Goal: Transaction & Acquisition: Obtain resource

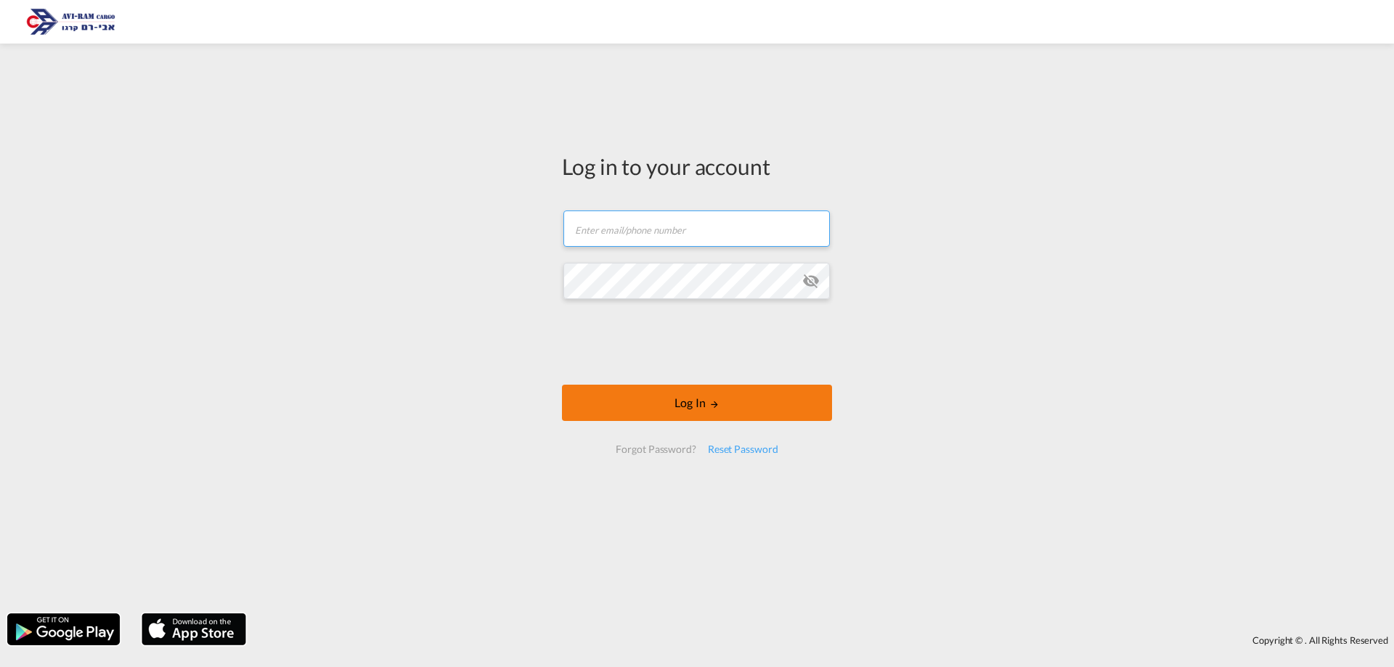
type input "[EMAIL_ADDRESS][DOMAIN_NAME]"
click at [781, 398] on button "Log In" at bounding box center [697, 403] width 270 height 36
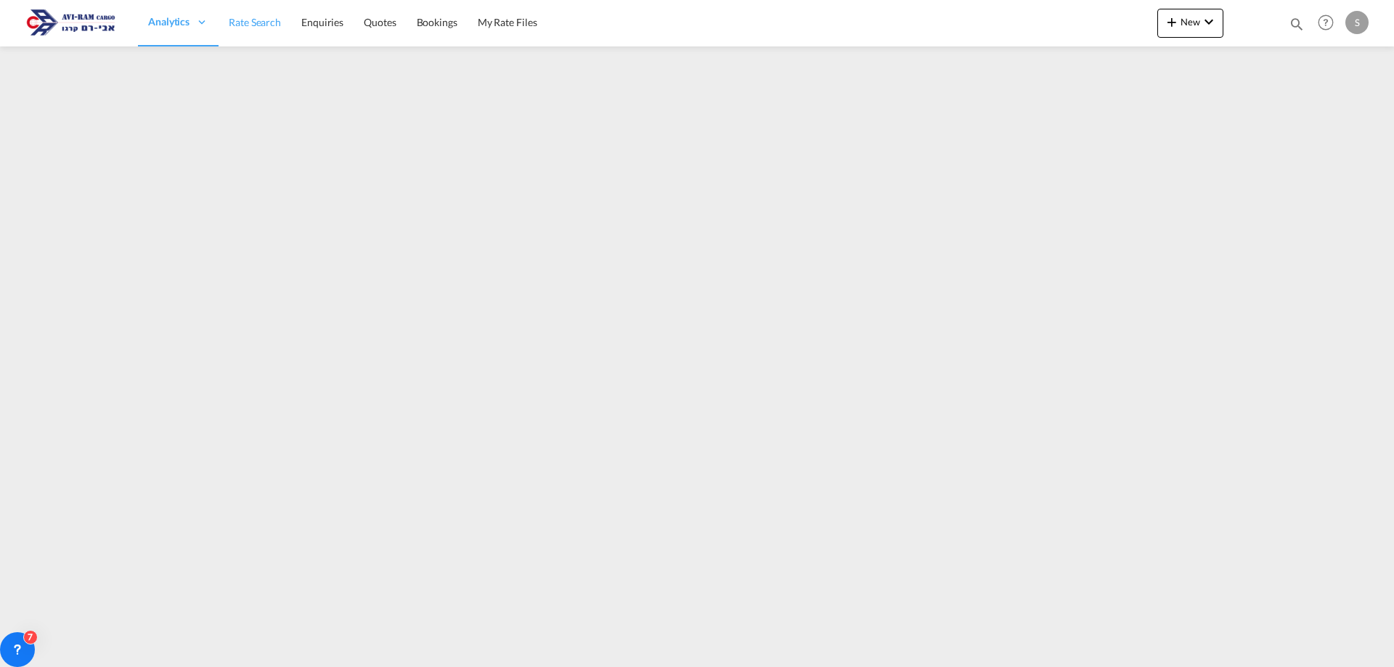
click at [267, 20] on span "Rate Search" at bounding box center [255, 22] width 52 height 12
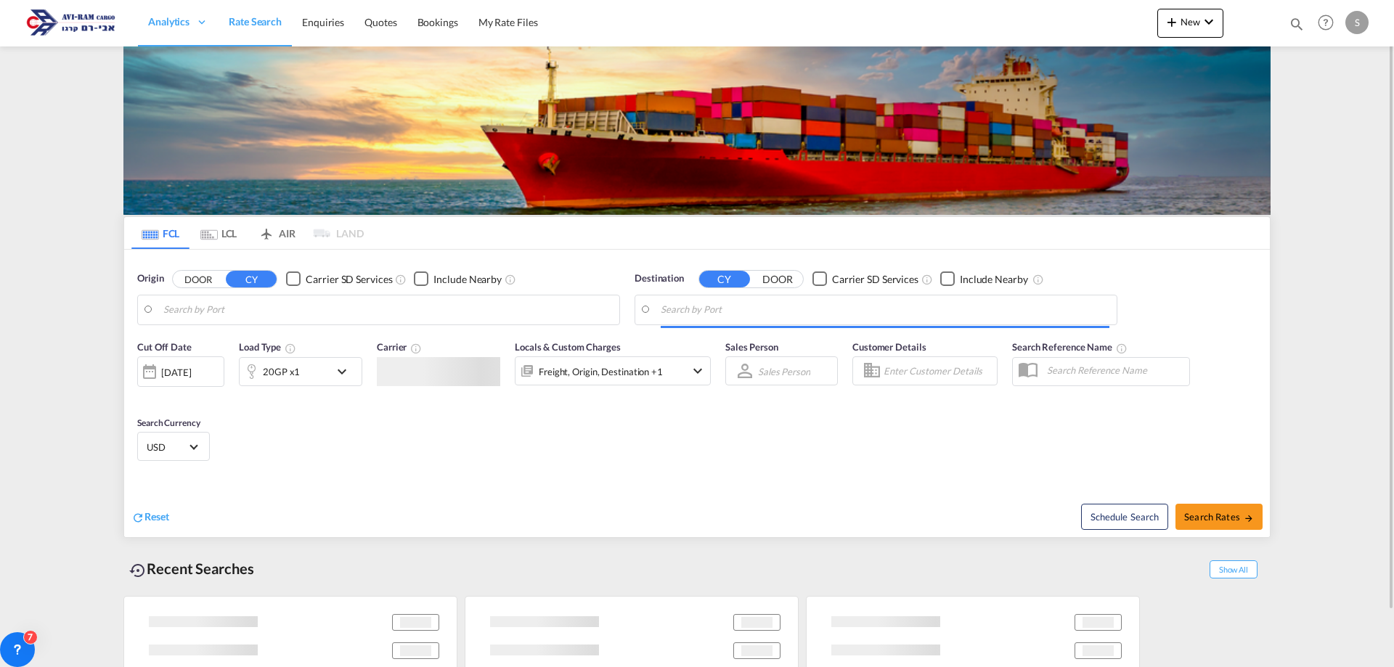
click at [212, 78] on img at bounding box center [696, 130] width 1147 height 168
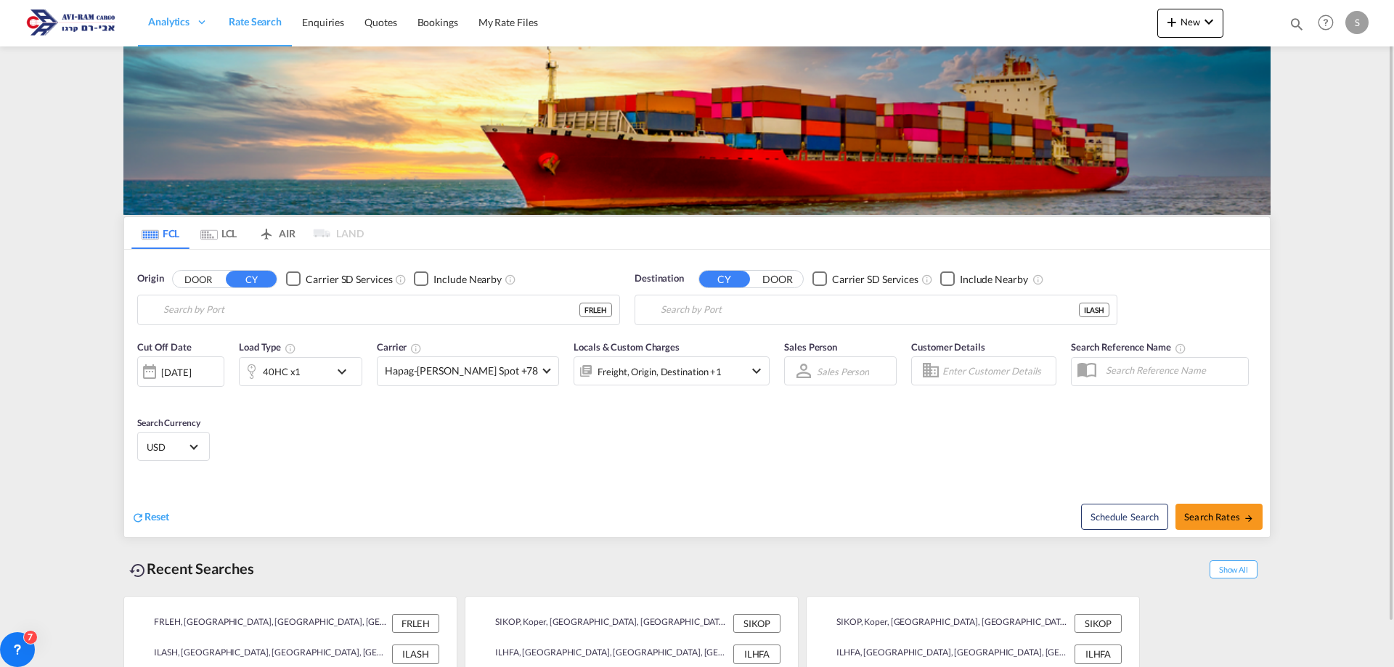
type input "[GEOGRAPHIC_DATA], [GEOGRAPHIC_DATA]"
type input "Ashdod, ILASH"
click at [216, 228] on md-tab-item "LCL" at bounding box center [219, 233] width 58 height 32
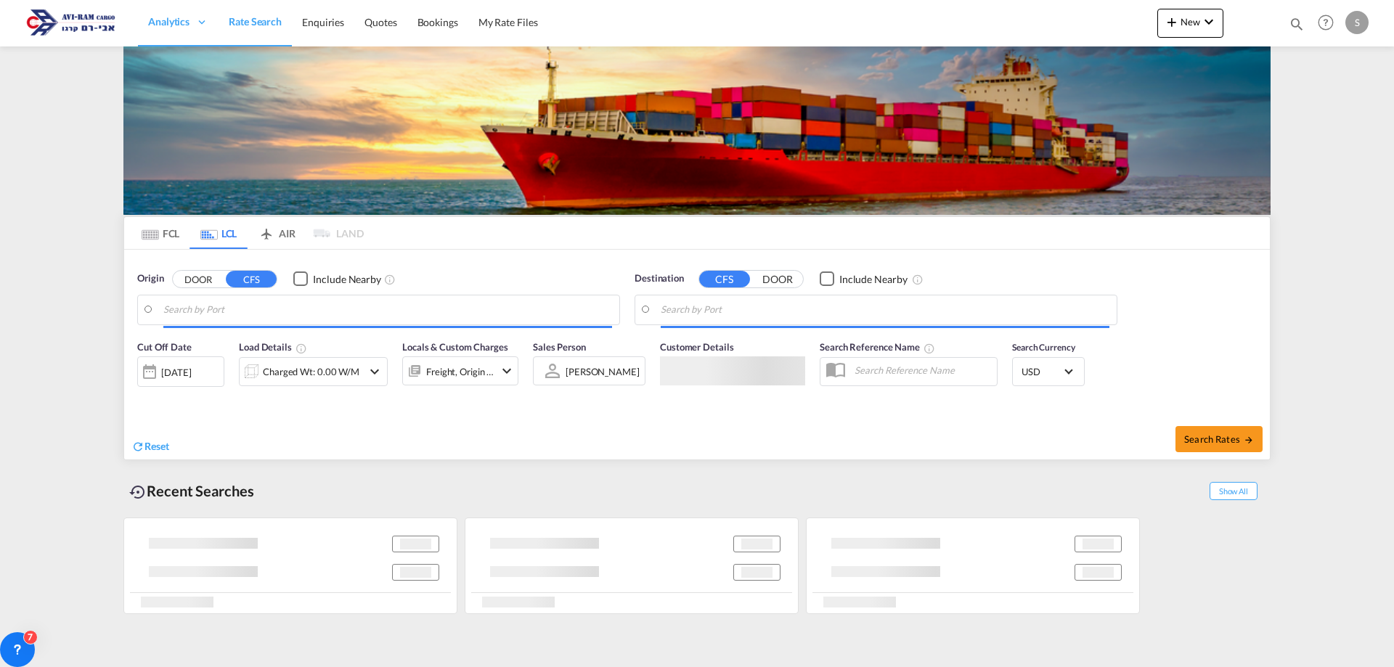
type input "Felixstowe, GBFXT"
type input "[GEOGRAPHIC_DATA], [GEOGRAPHIC_DATA]"
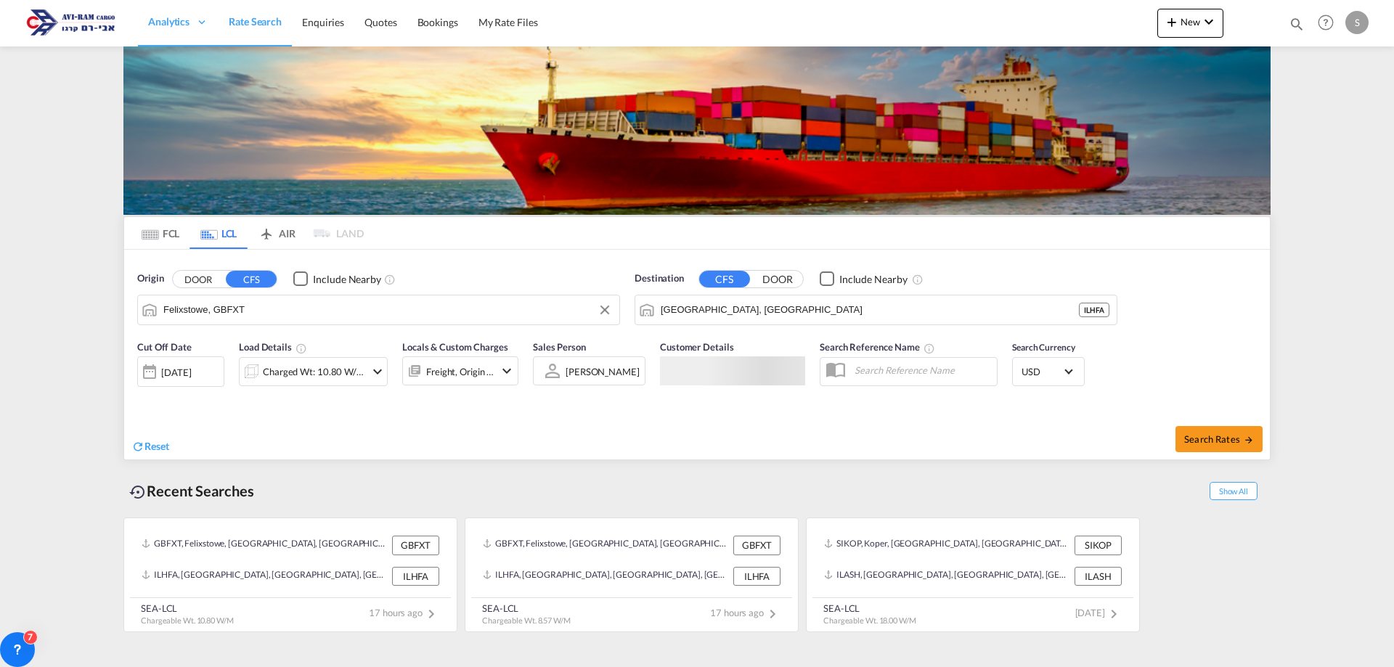
click at [229, 314] on input "Felixstowe, GBFXT" at bounding box center [387, 310] width 449 height 22
click at [203, 305] on body "Analytics Dashboard Rate Search Enquiries Quotes Bookings" at bounding box center [697, 333] width 1394 height 667
click at [201, 309] on input "QUND" at bounding box center [387, 310] width 449 height 22
drag, startPoint x: 194, startPoint y: 300, endPoint x: 182, endPoint y: 306, distance: 13.3
click at [182, 306] on body "Analytics Dashboard Rate Search Enquiries Quotes Bookings" at bounding box center [697, 333] width 1394 height 667
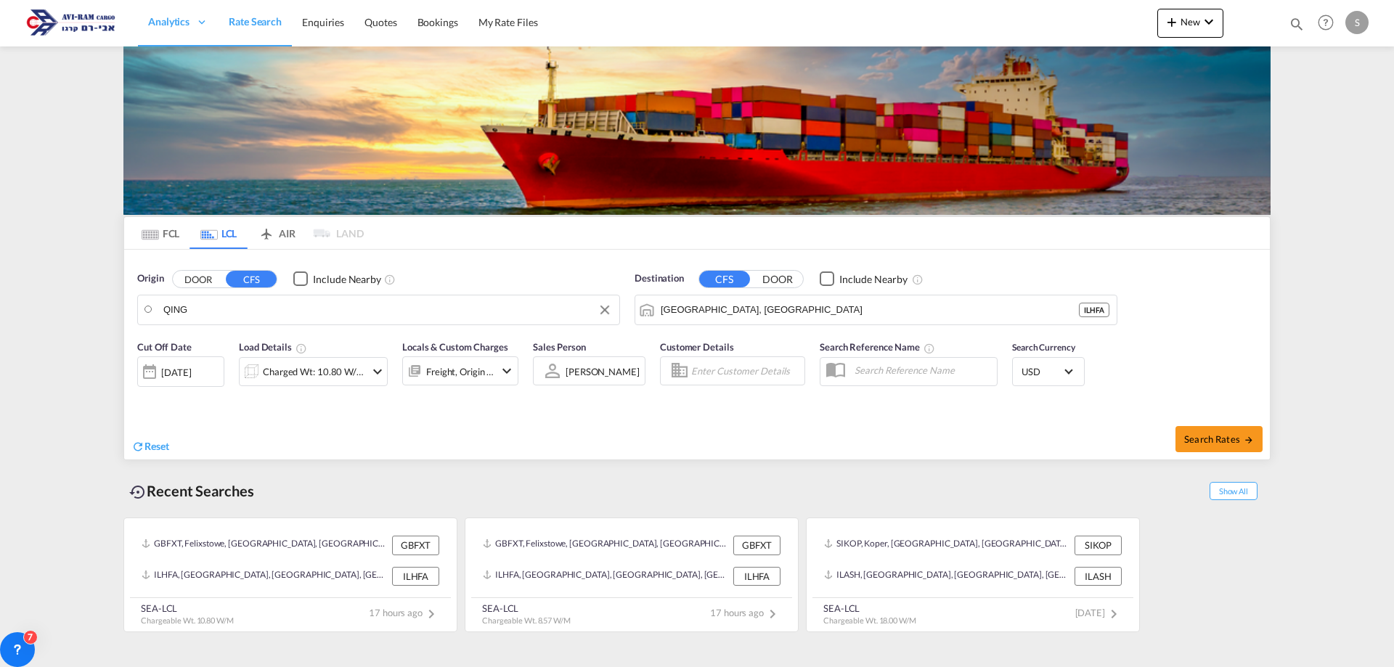
click at [188, 314] on body "Analytics Dashboard Rate Search Enquiries Quotes Bookings" at bounding box center [697, 333] width 1394 height 667
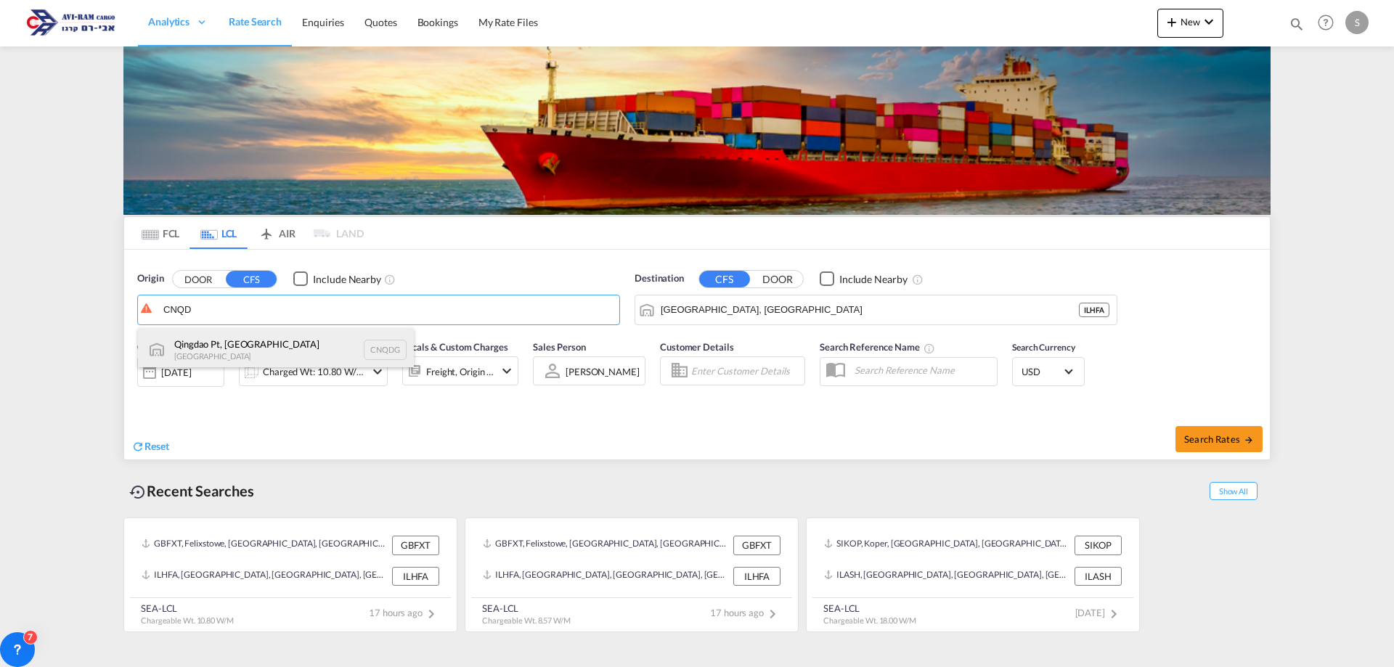
click at [227, 349] on div "Qingdao Pt, SD China CNQDG" at bounding box center [276, 350] width 276 height 44
type input "Qingdao Pt, SD, CNQDG"
click at [190, 308] on input "Qingdao Pt, SD, CNQDG" at bounding box center [387, 310] width 449 height 22
drag, startPoint x: 198, startPoint y: 309, endPoint x: 142, endPoint y: 296, distance: 57.4
click at [142, 296] on md-input-container "Qingdao Pt, SD, CNQDG" at bounding box center [378, 310] width 481 height 29
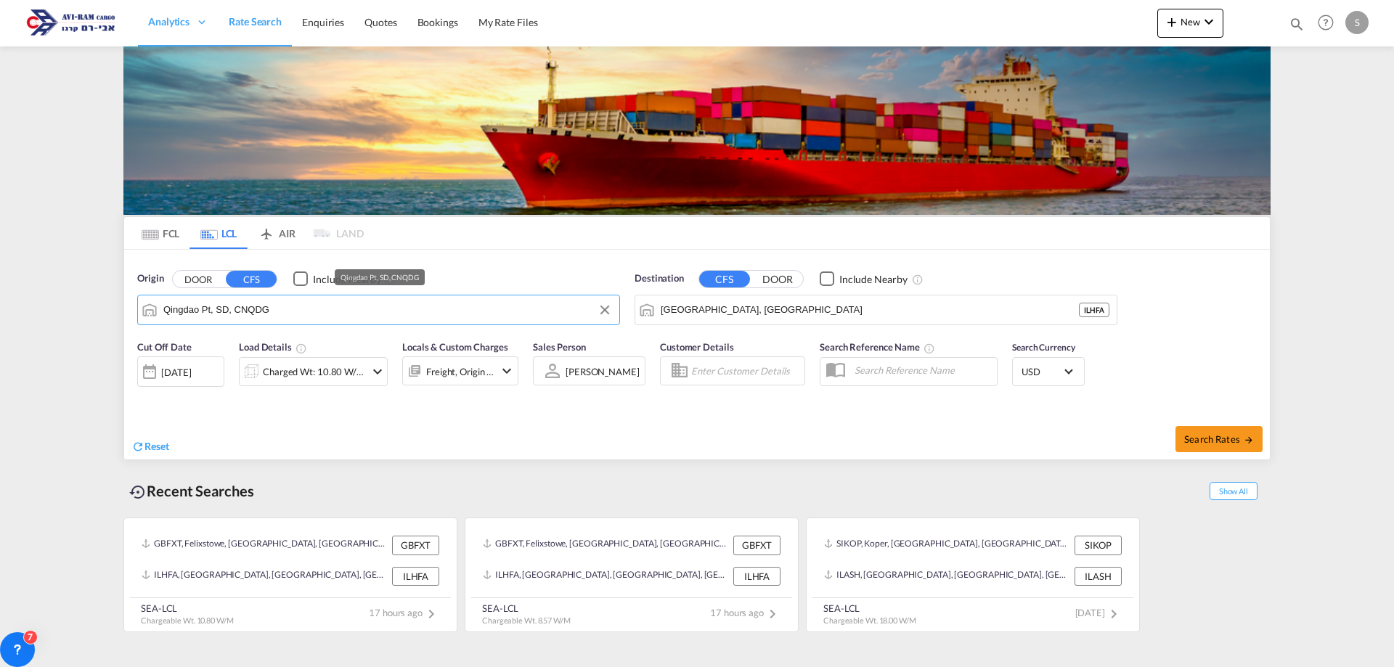
click at [281, 316] on input "Qingdao Pt, SD, CNQDG" at bounding box center [387, 310] width 449 height 22
click at [603, 305] on button "Clear Input" at bounding box center [605, 310] width 22 height 22
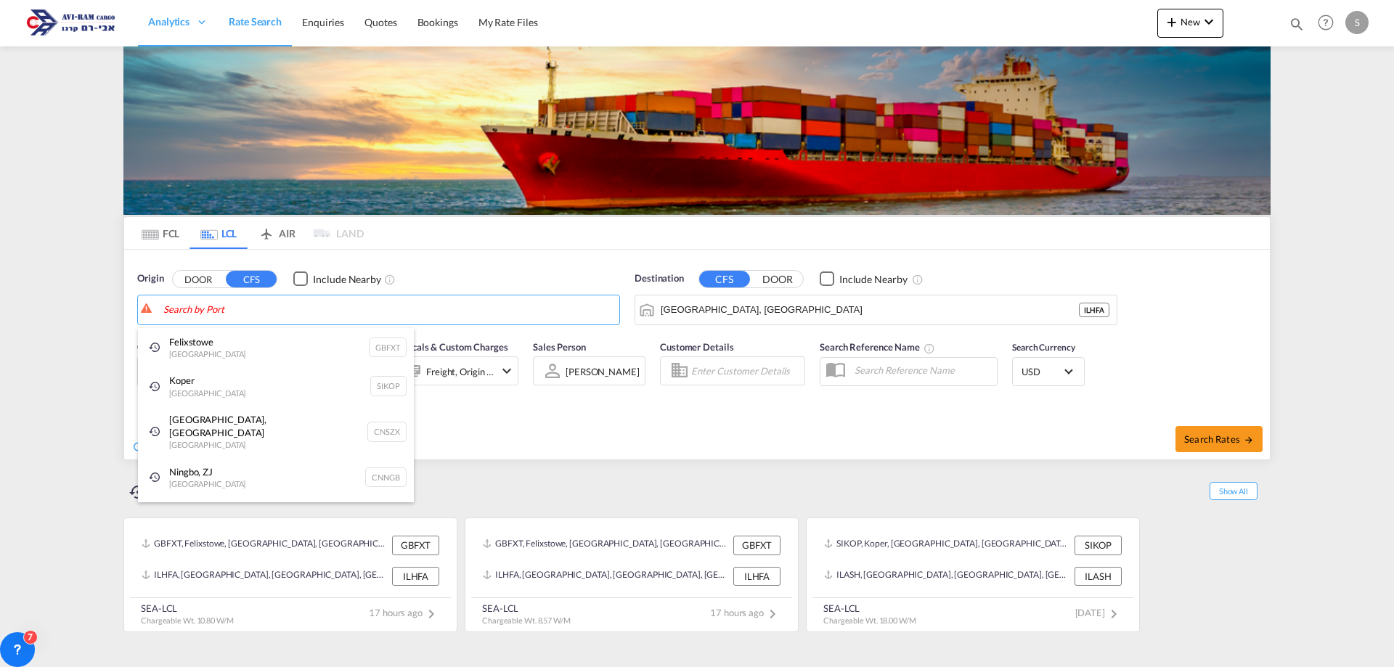
drag, startPoint x: 345, startPoint y: 299, endPoint x: 343, endPoint y: 309, distance: 10.3
click at [318, 314] on body "Analytics Dashboard Rate Search Enquiries Quotes Bookings" at bounding box center [697, 333] width 1394 height 667
paste input "[GEOGRAPHIC_DATA]"
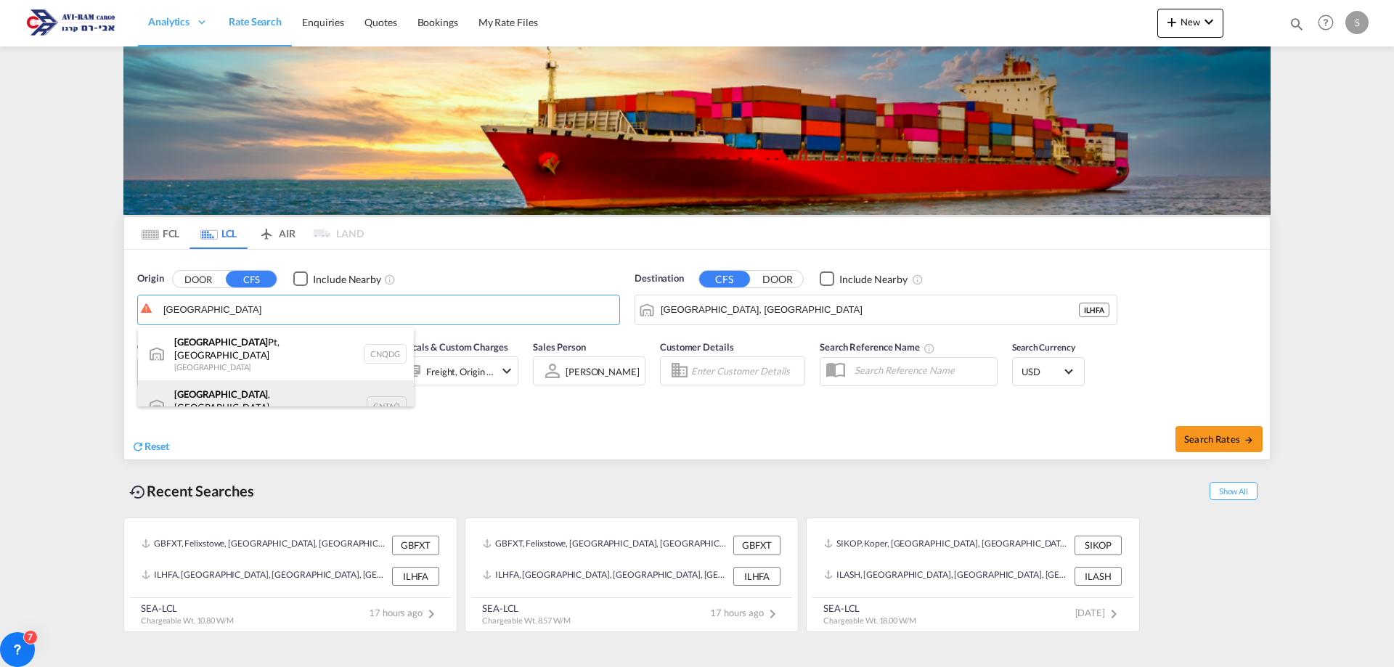
click at [377, 396] on div "[GEOGRAPHIC_DATA] , SD China CNTAO" at bounding box center [276, 406] width 276 height 52
type input "[GEOGRAPHIC_DATA], [GEOGRAPHIC_DATA], [GEOGRAPHIC_DATA]"
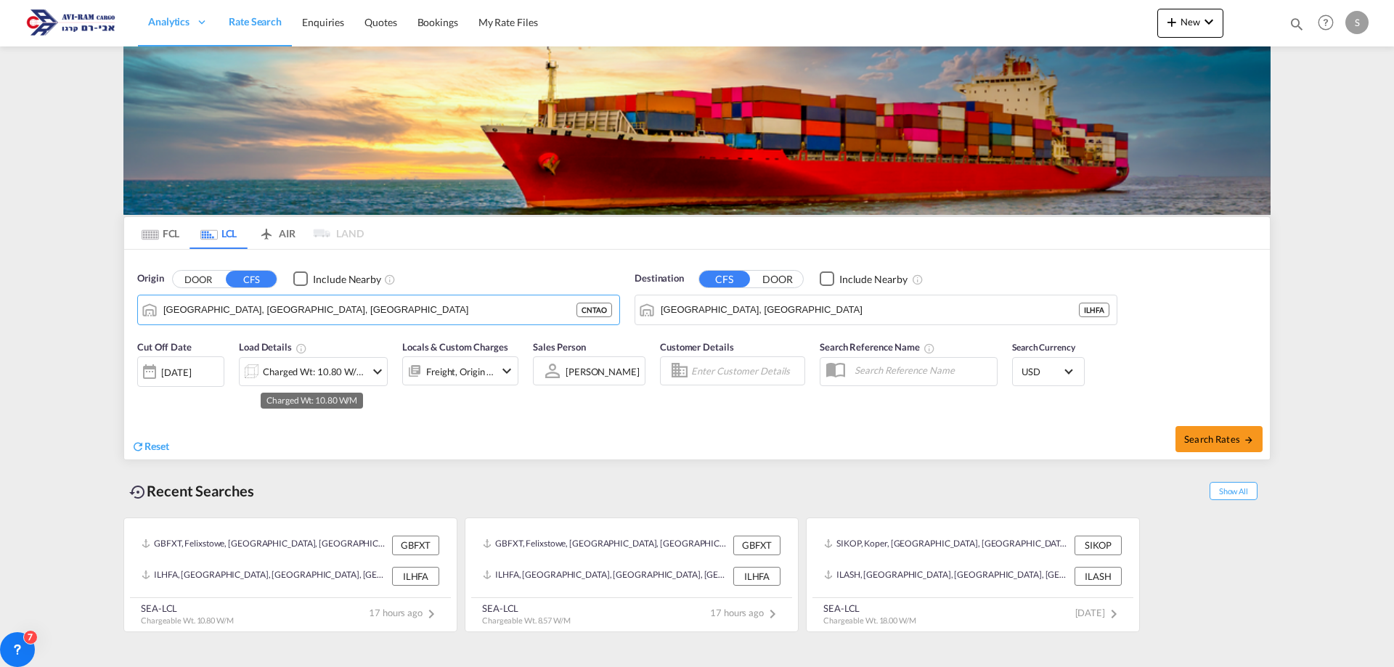
click at [287, 370] on div "Charged Wt: 10.80 W/M" at bounding box center [314, 372] width 102 height 20
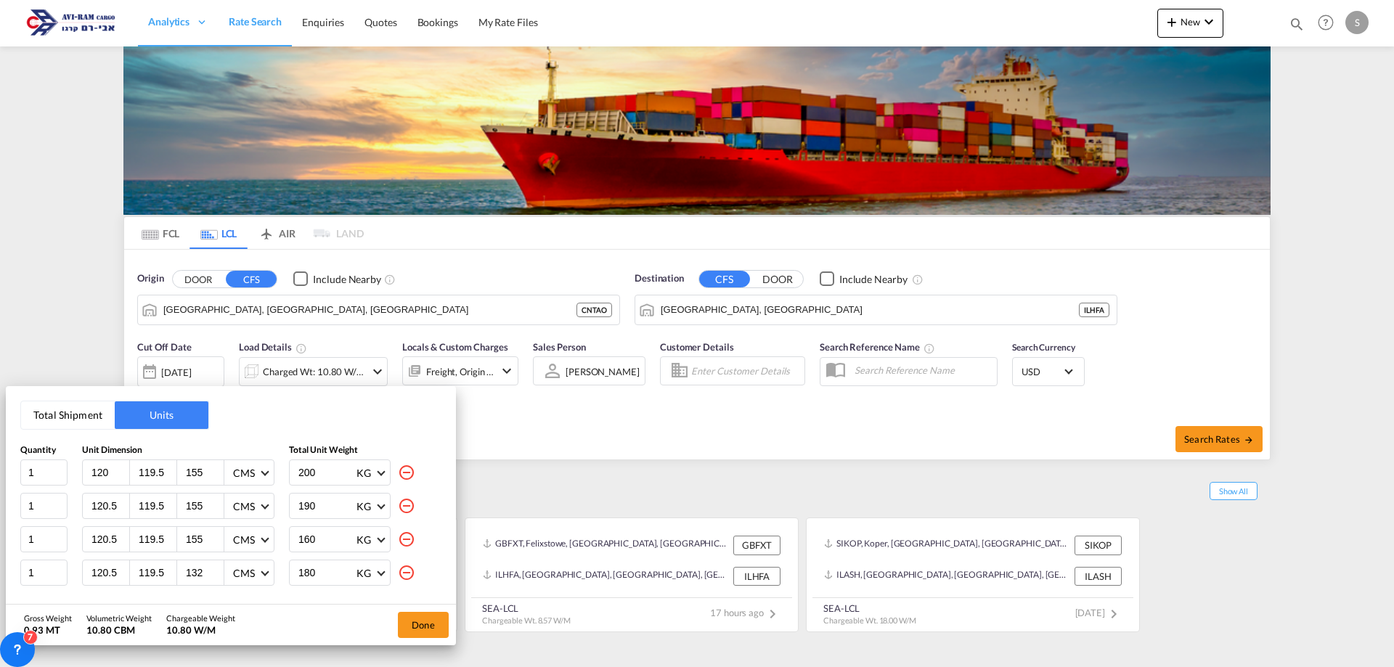
click at [52, 403] on button "Total Shipment" at bounding box center [68, 416] width 94 height 28
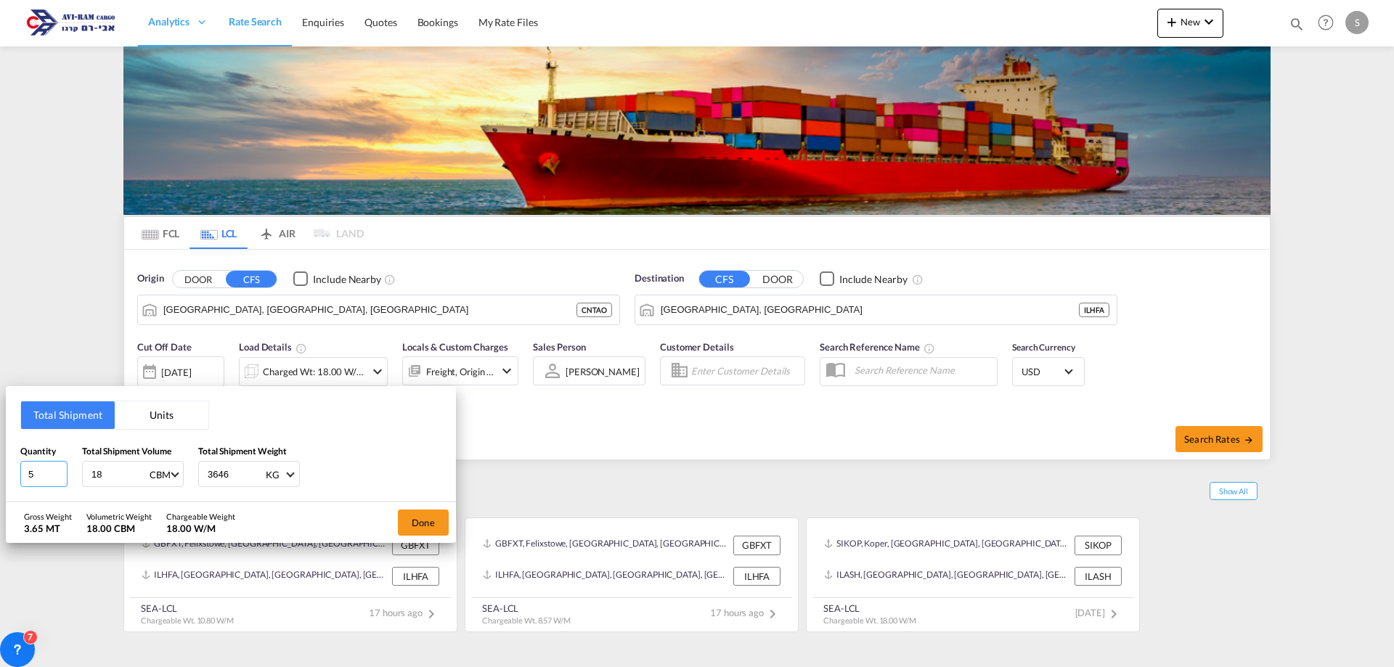
drag, startPoint x: 46, startPoint y: 476, endPoint x: 21, endPoint y: 468, distance: 25.9
click at [21, 468] on input "5" at bounding box center [43, 474] width 47 height 26
type input "1"
click at [97, 471] on input "18" at bounding box center [119, 474] width 58 height 25
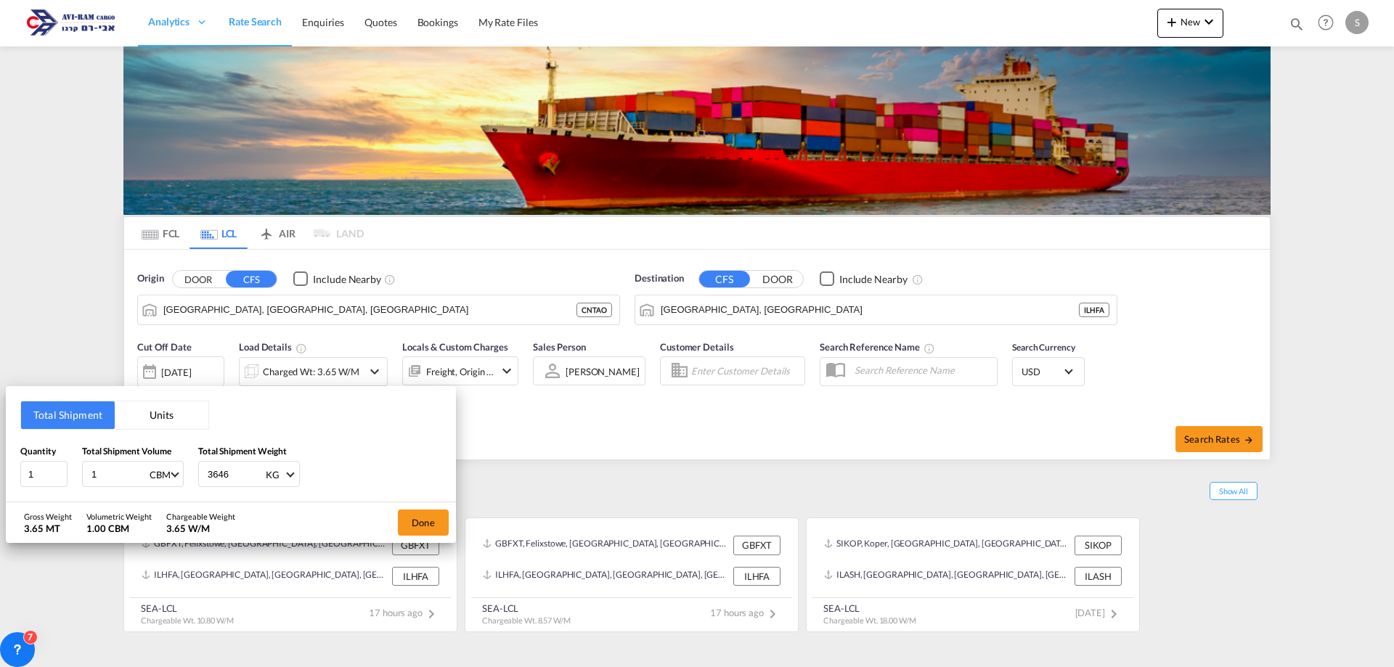
type input "1"
click at [214, 476] on input "3646" at bounding box center [235, 474] width 58 height 25
type input "120"
click at [436, 521] on button "Done" at bounding box center [423, 523] width 51 height 26
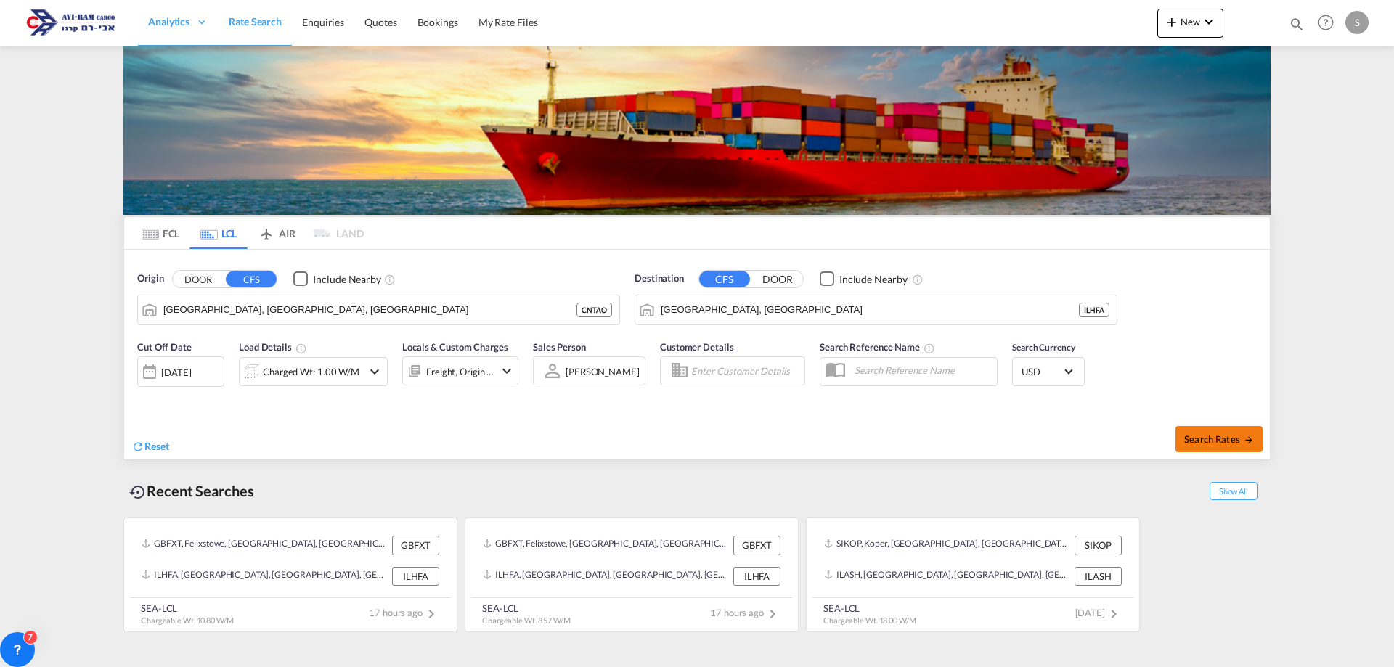
click at [1237, 439] on span "Search Rates" at bounding box center [1219, 440] width 70 height 12
type input "CNTAO to ILHFA / [DATE]"
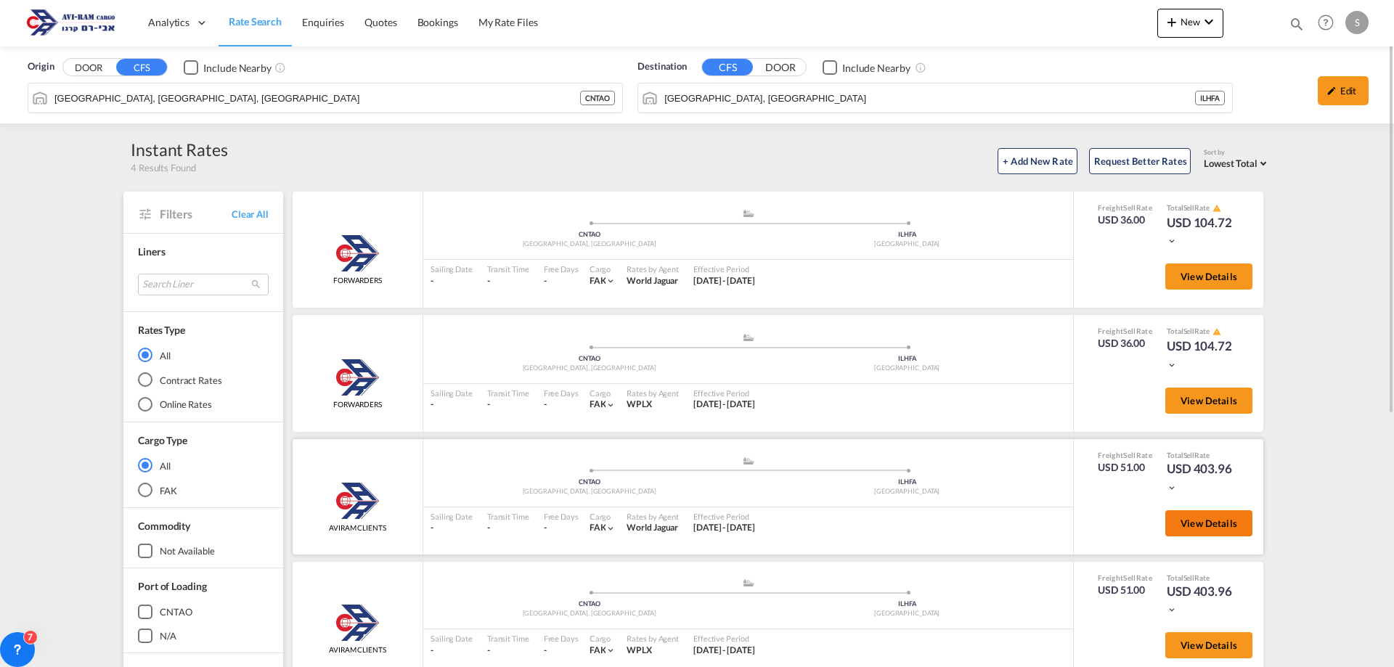
click at [1195, 527] on span "View Details" at bounding box center [1209, 524] width 57 height 12
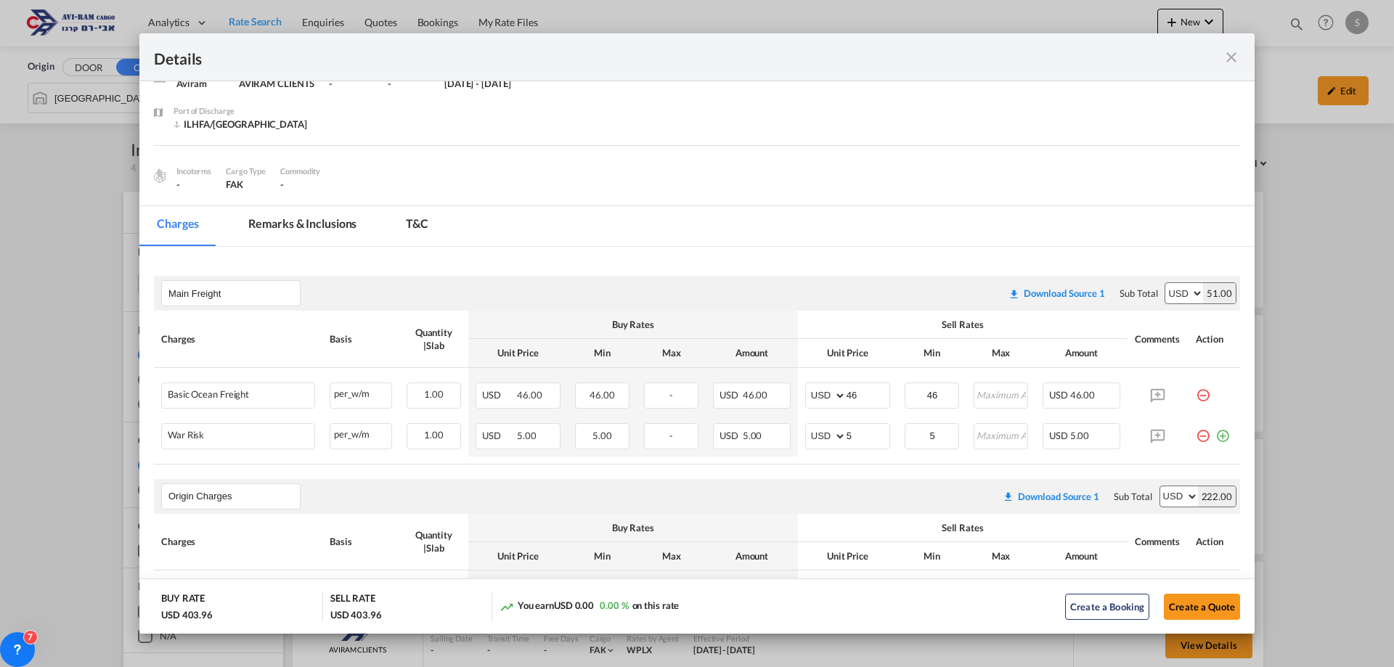
scroll to position [145, 0]
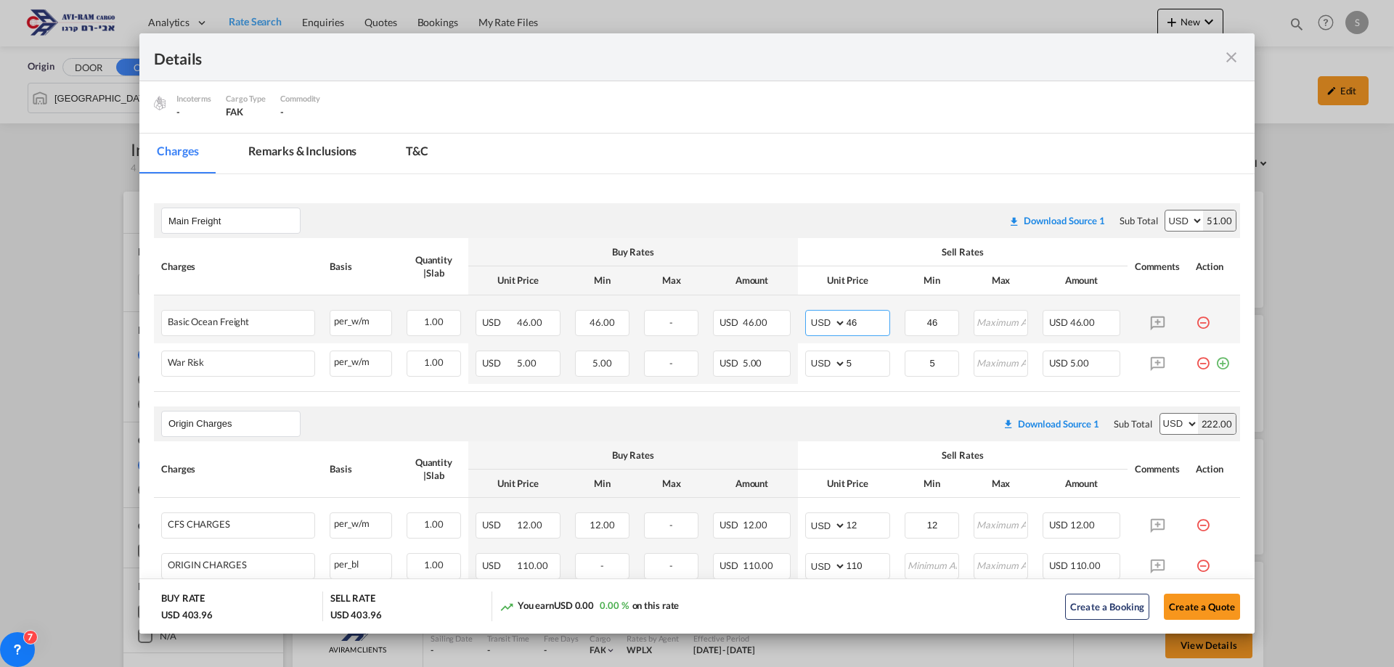
click at [847, 325] on input "46" at bounding box center [868, 322] width 43 height 22
type input "55"
click at [925, 325] on input "46" at bounding box center [932, 322] width 52 height 22
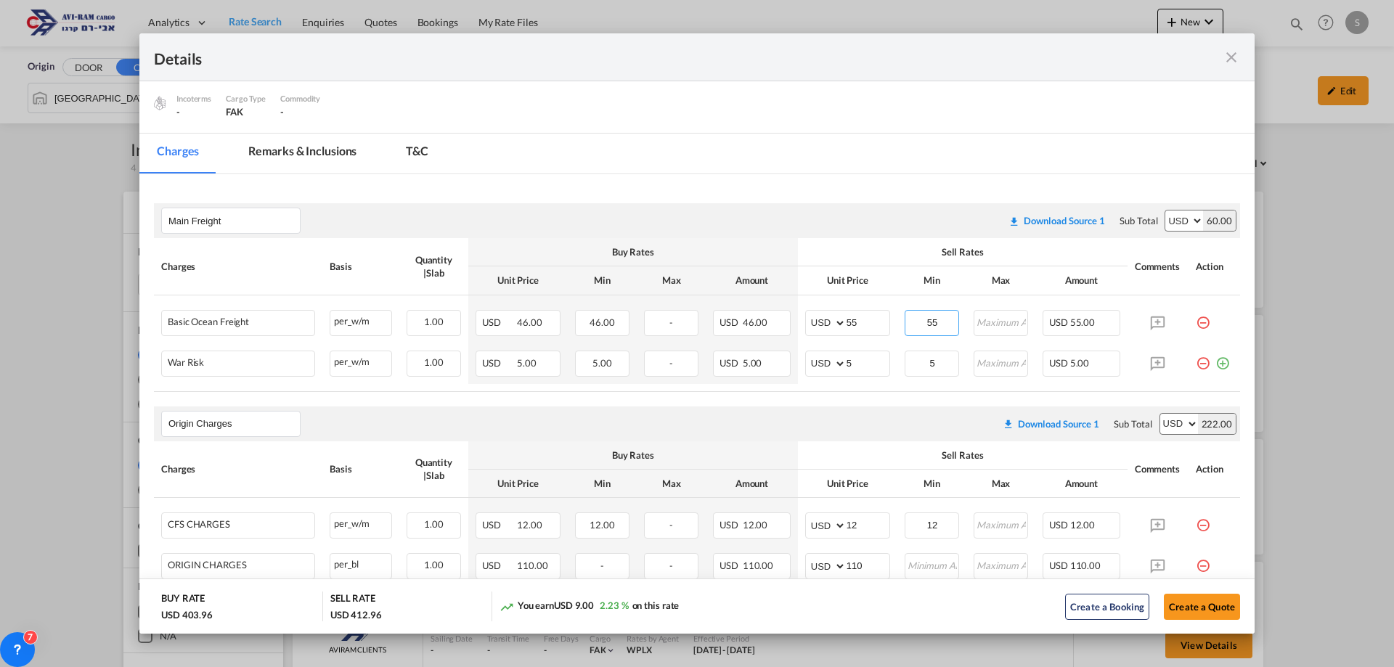
type input "55"
click at [794, 410] on div "Origin Charges Please enter leg name Leg Name Already Exists Download Source 1 …" at bounding box center [697, 424] width 1086 height 35
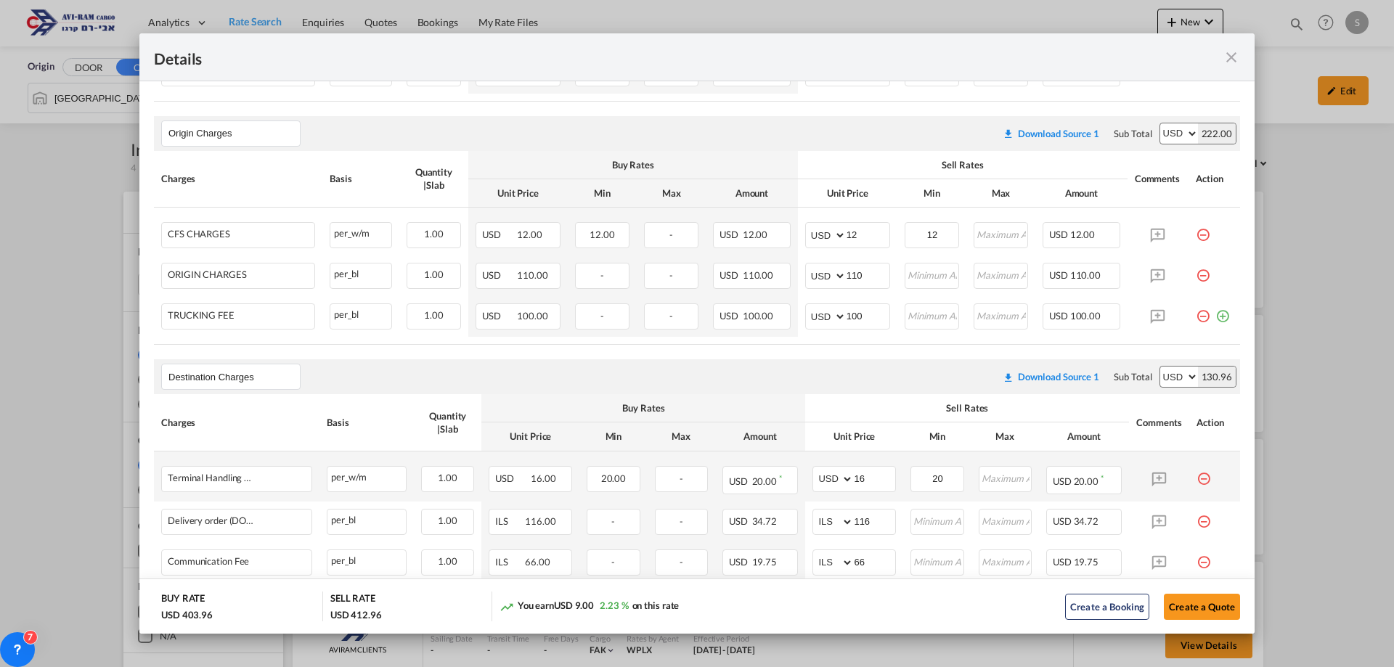
scroll to position [508, 0]
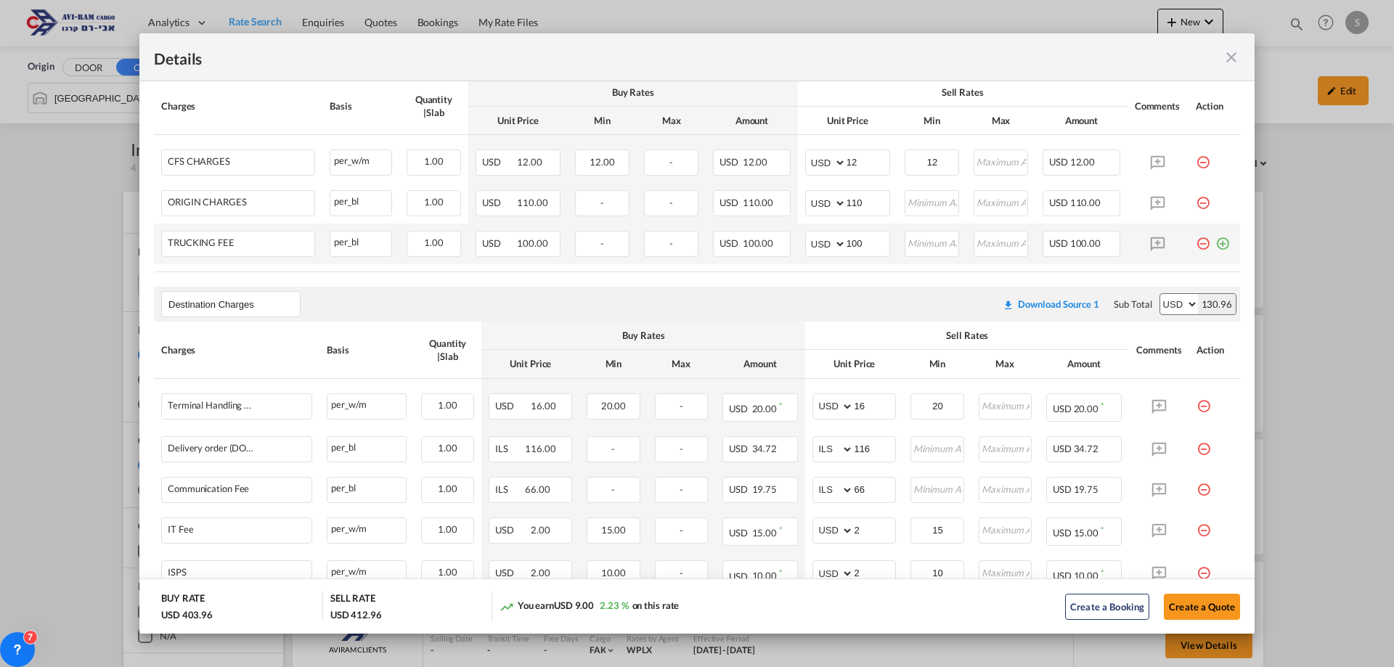
click at [1196, 245] on md-icon "icon-minus-circle-outline red-400-fg pt-7" at bounding box center [1203, 238] width 15 height 15
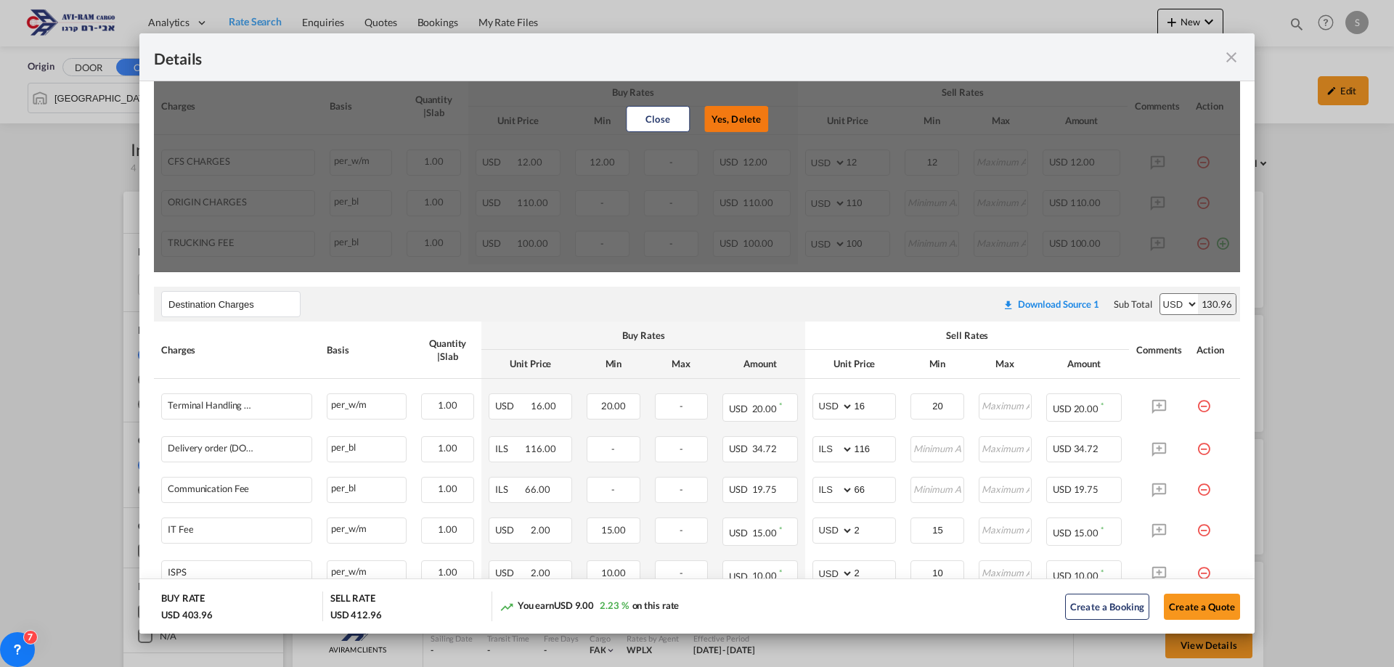
click at [738, 112] on button "Yes, Delete" at bounding box center [736, 119] width 64 height 26
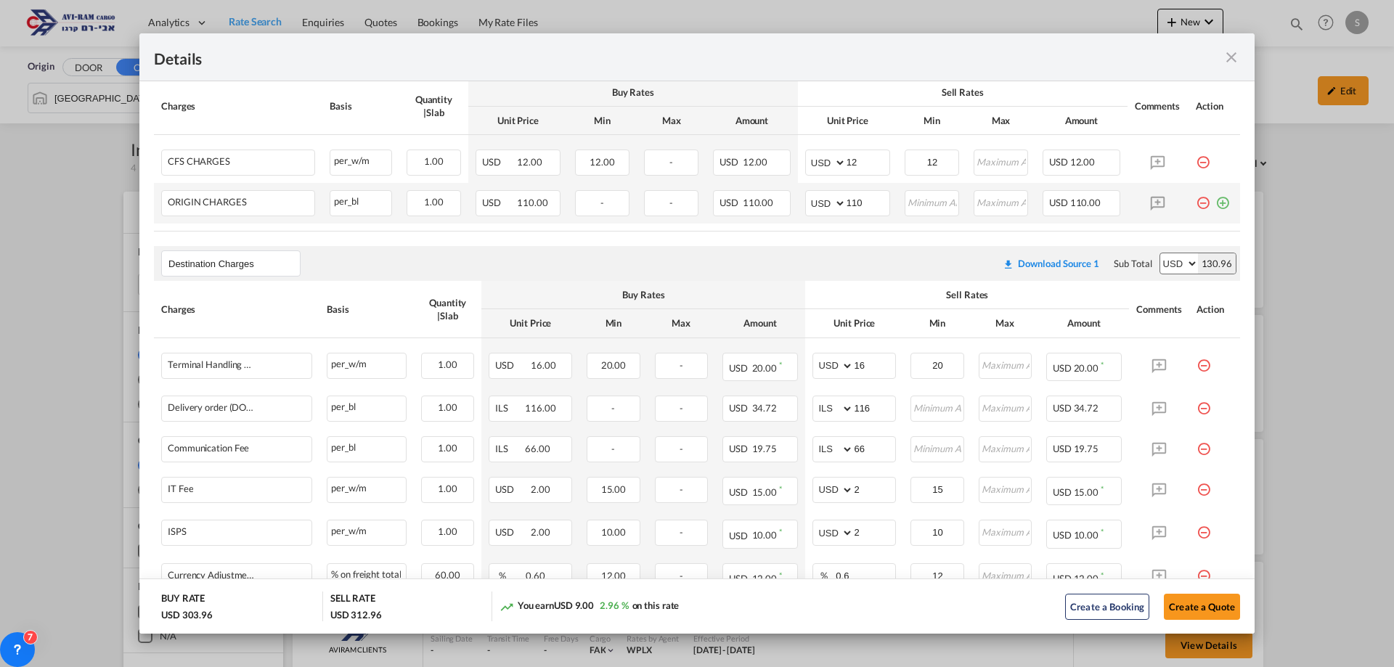
click at [1197, 203] on md-icon "icon-minus-circle-outline red-400-fg pt-7" at bounding box center [1203, 197] width 15 height 15
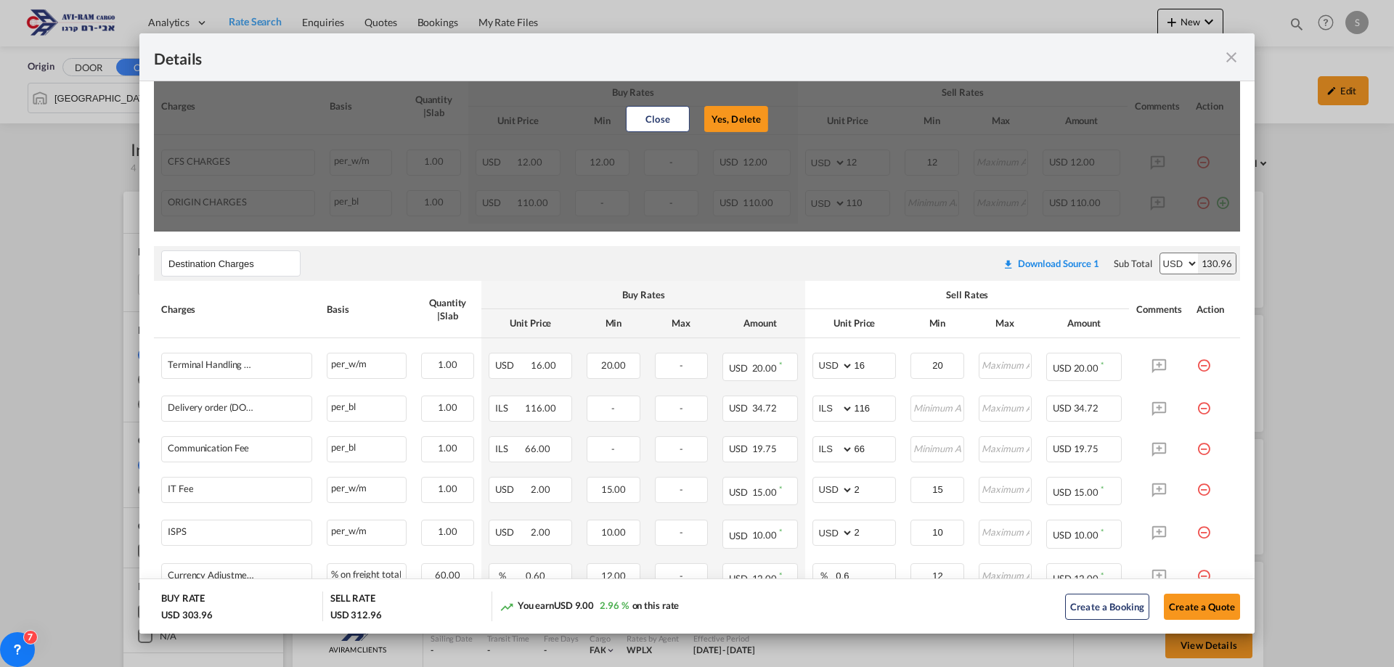
click at [709, 109] on button "Yes, Delete" at bounding box center [736, 119] width 64 height 26
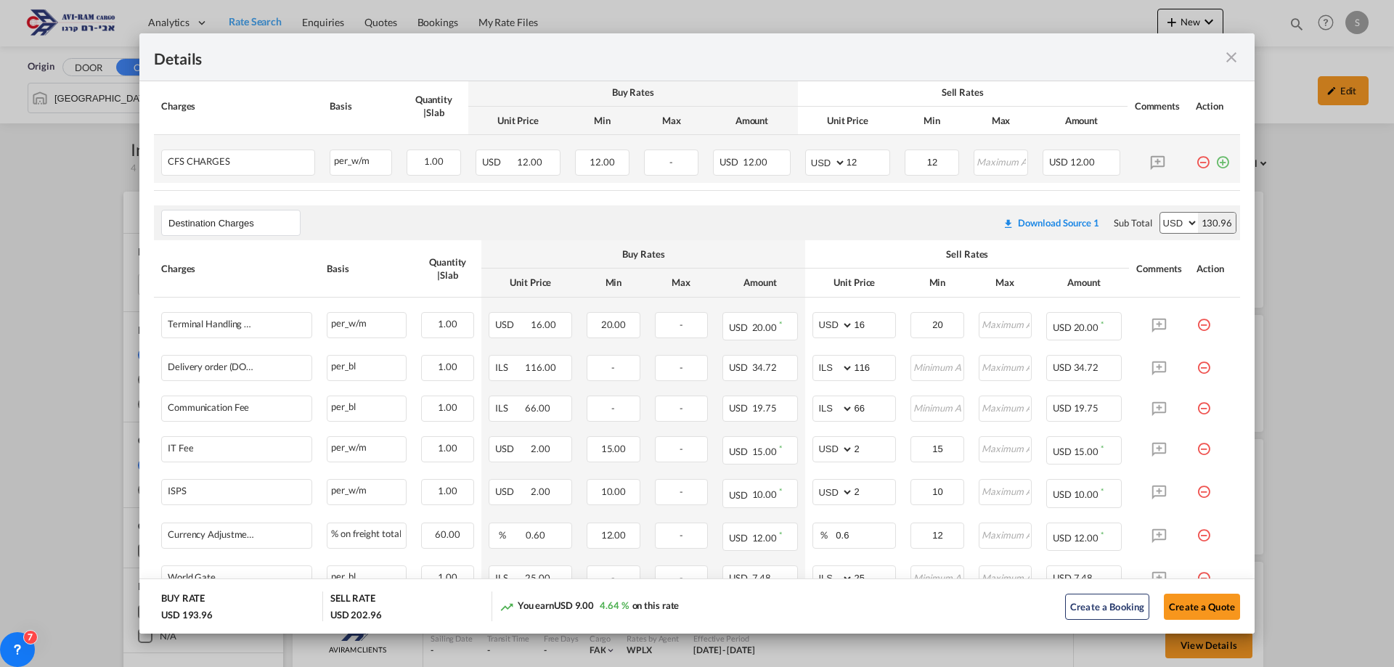
click at [1196, 164] on md-icon "icon-minus-circle-outline red-400-fg pt-7" at bounding box center [1203, 157] width 15 height 15
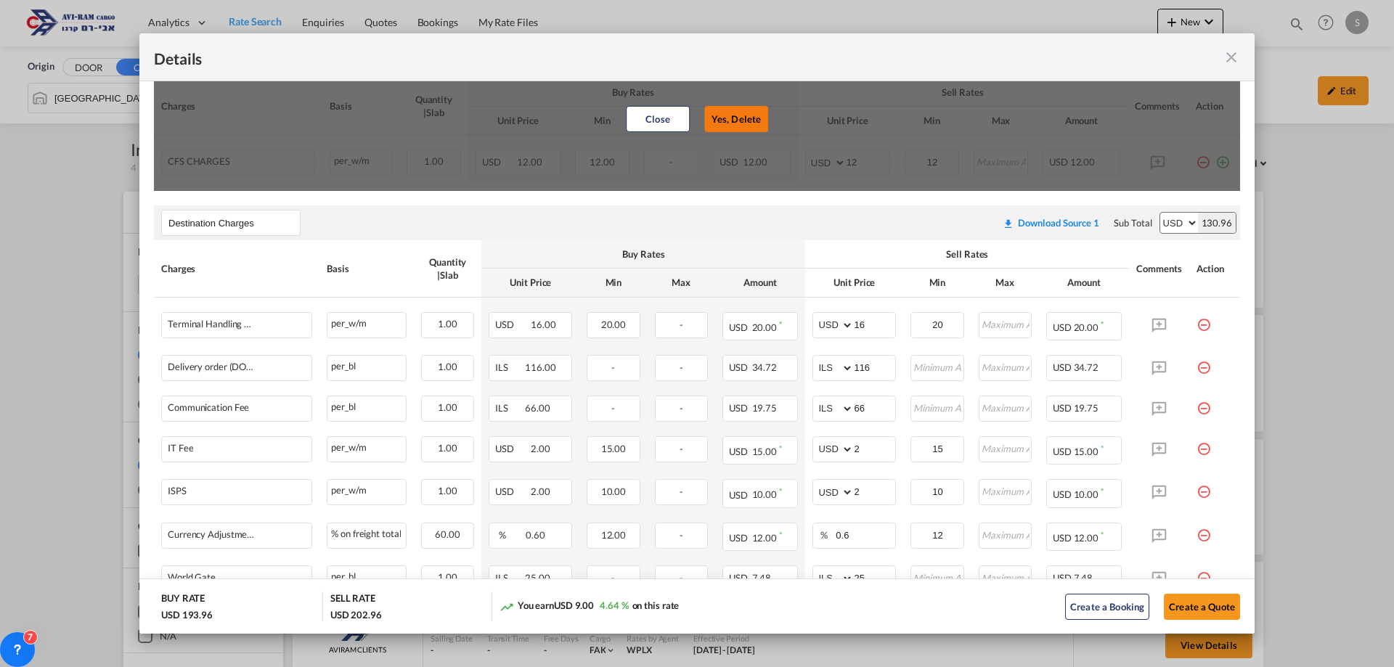
click at [732, 119] on button "Yes, Delete" at bounding box center [736, 119] width 64 height 26
type input "Destination Charges"
type input "16"
type input "20"
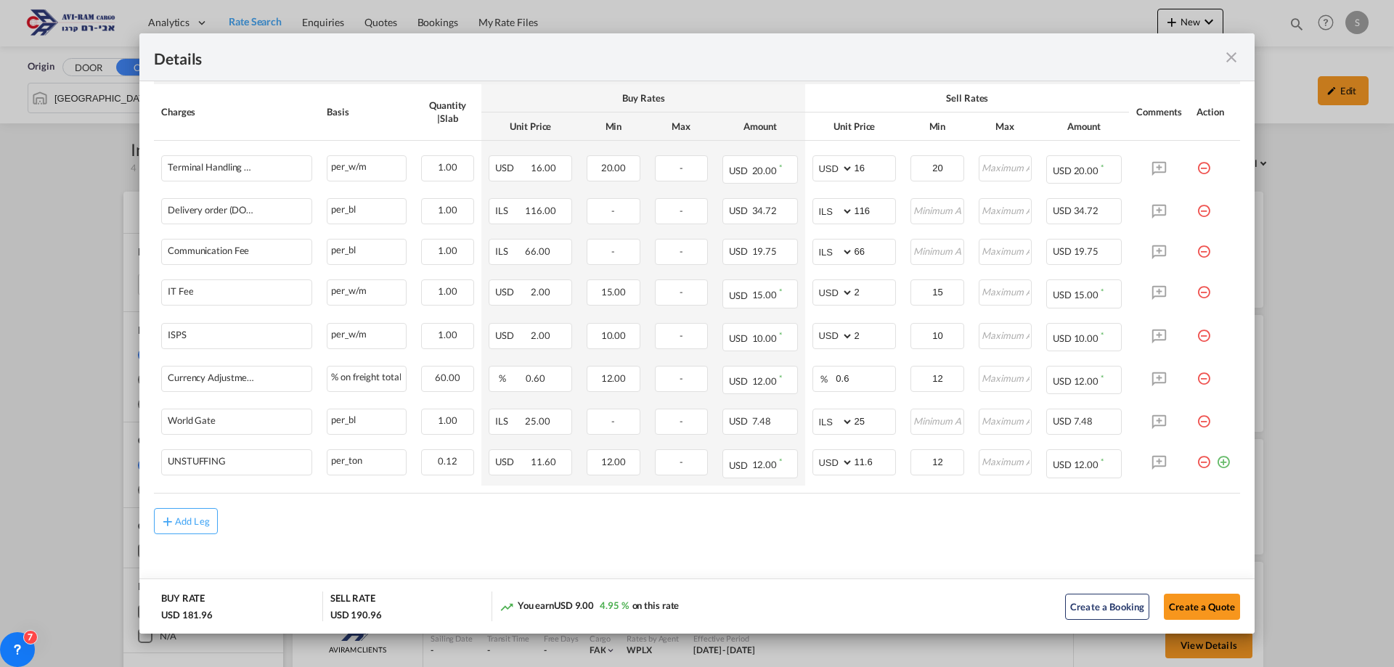
scroll to position [502, 0]
click at [1188, 612] on button "Create a Quote" at bounding box center [1202, 607] width 76 height 26
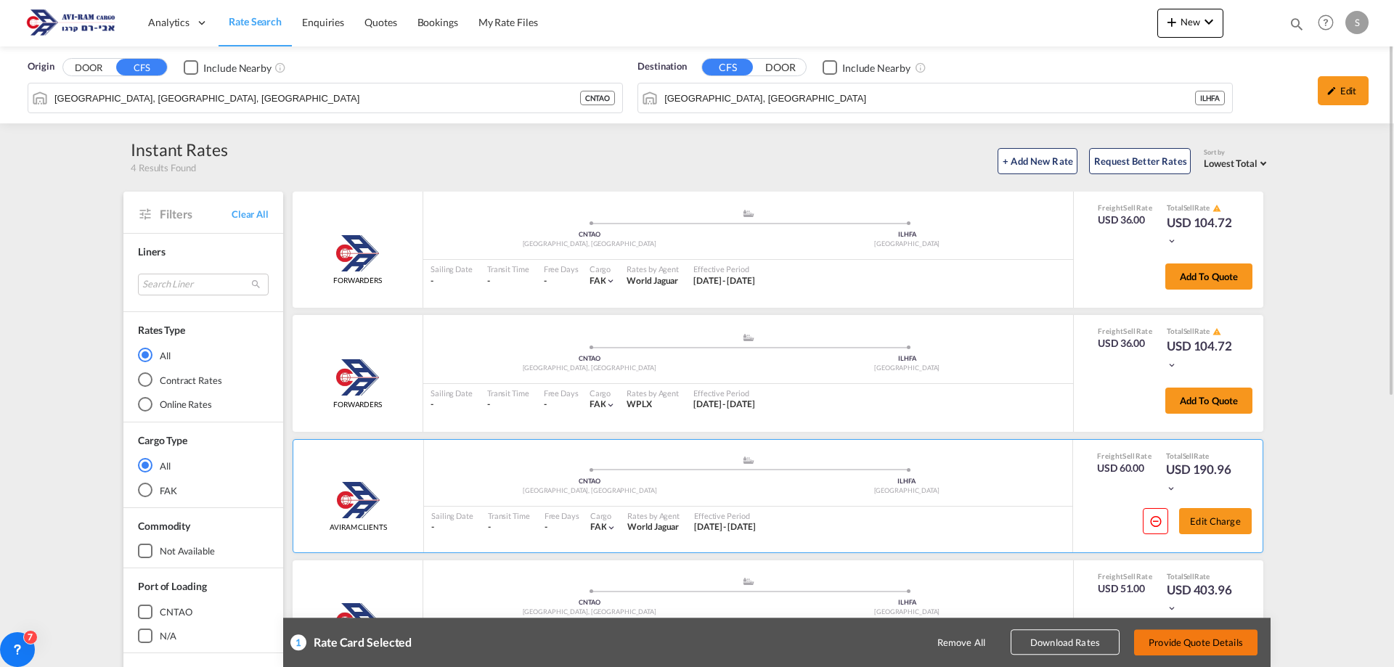
click at [1171, 645] on button "Provide Quote Details" at bounding box center [1195, 643] width 123 height 26
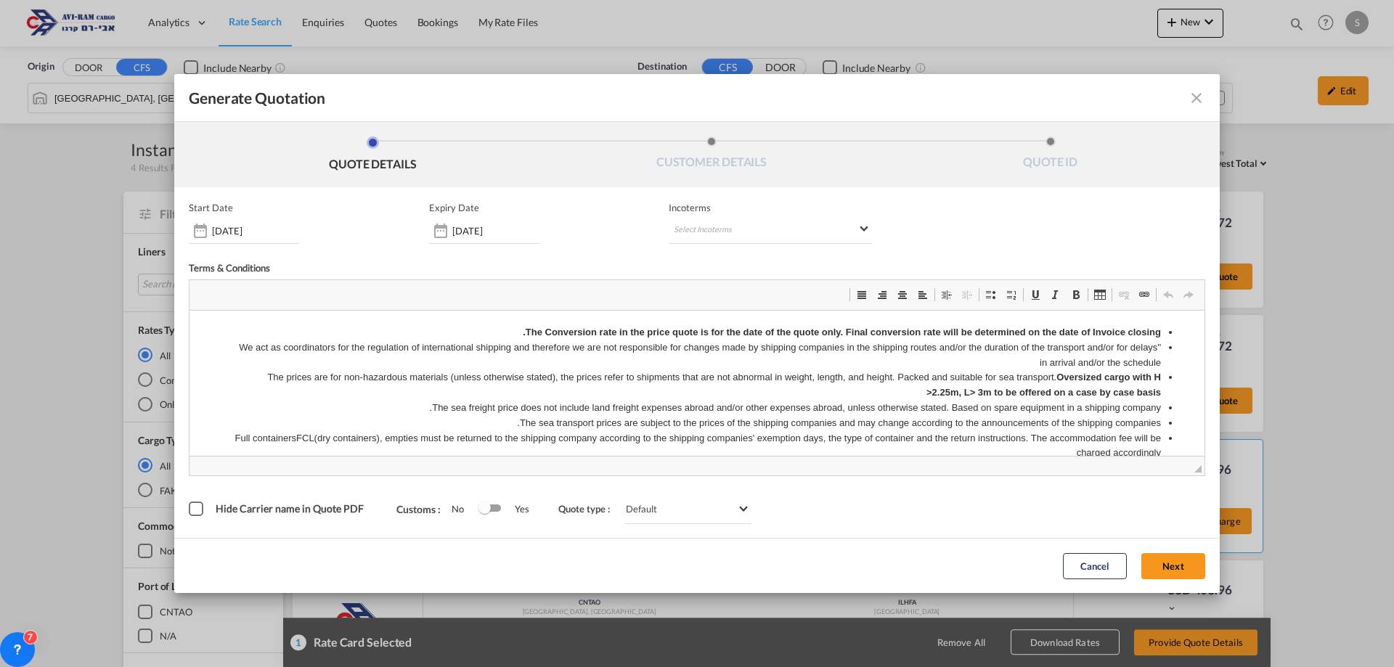
scroll to position [0, 0]
click at [733, 225] on md-select "Select Incoterms CFR - import Cost and Freight CPT - export Carrier Paid to CIP…" at bounding box center [770, 231] width 203 height 26
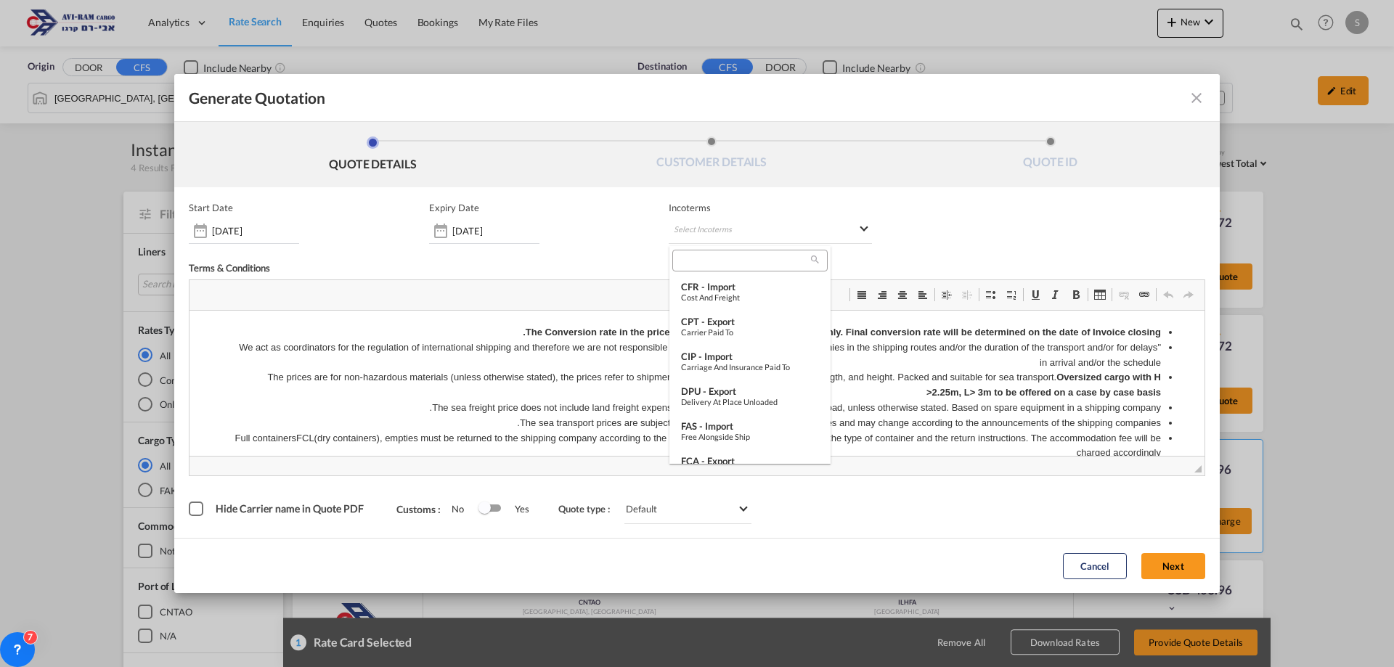
click at [715, 259] on input "search" at bounding box center [744, 260] width 134 height 13
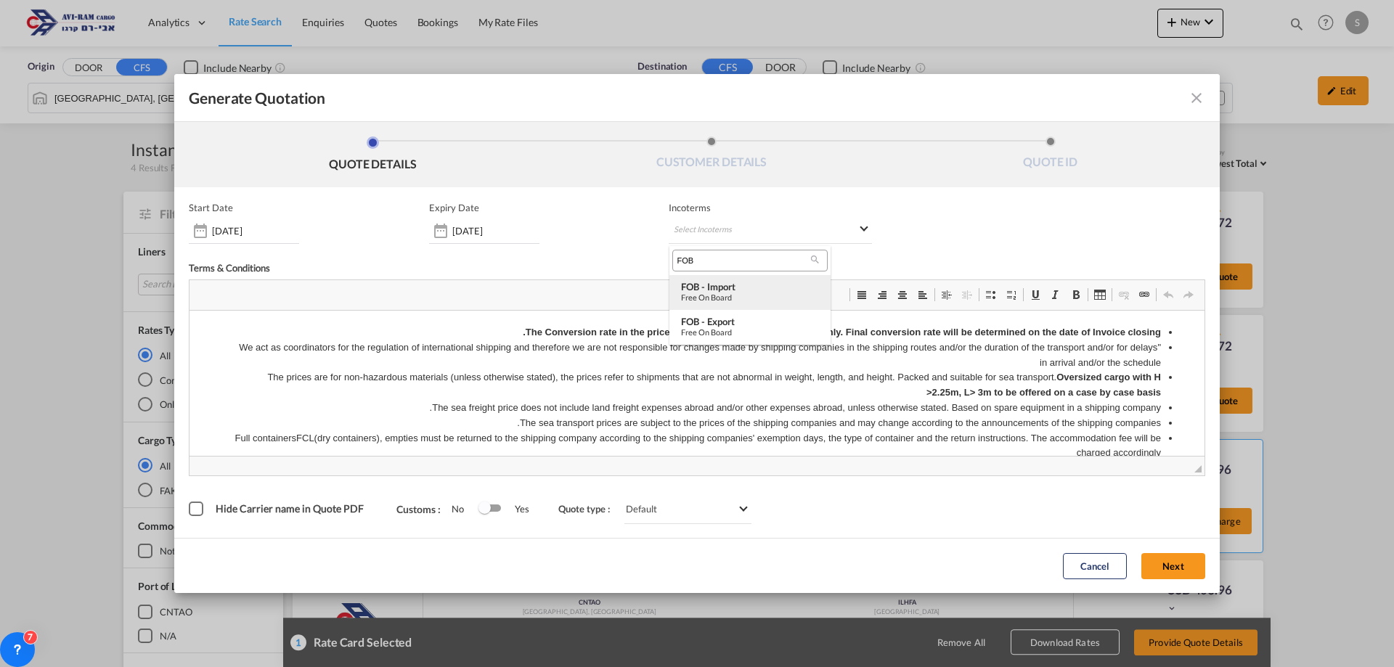
type input "FOB"
click at [709, 291] on div "FOB - import" at bounding box center [750, 287] width 138 height 12
click at [1172, 554] on button "Next" at bounding box center [1173, 566] width 64 height 26
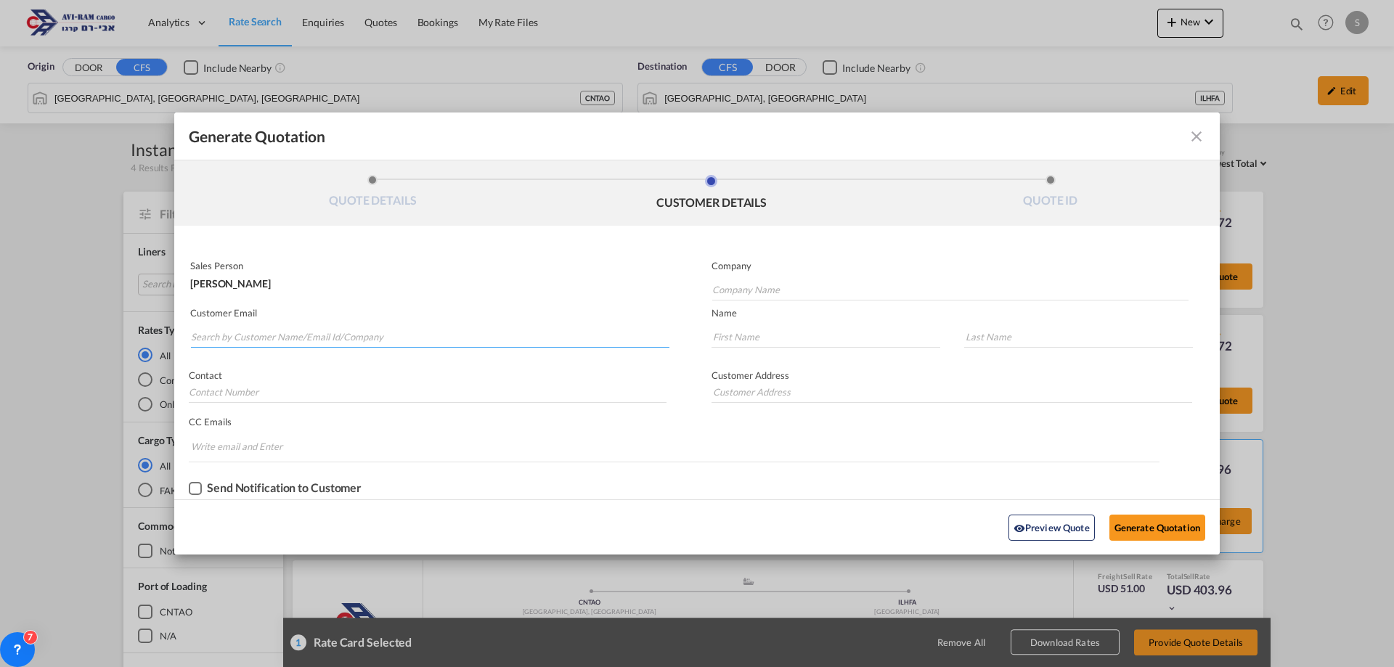
click at [282, 333] on input "Search by Customer Name/Email Id/Company" at bounding box center [430, 337] width 479 height 22
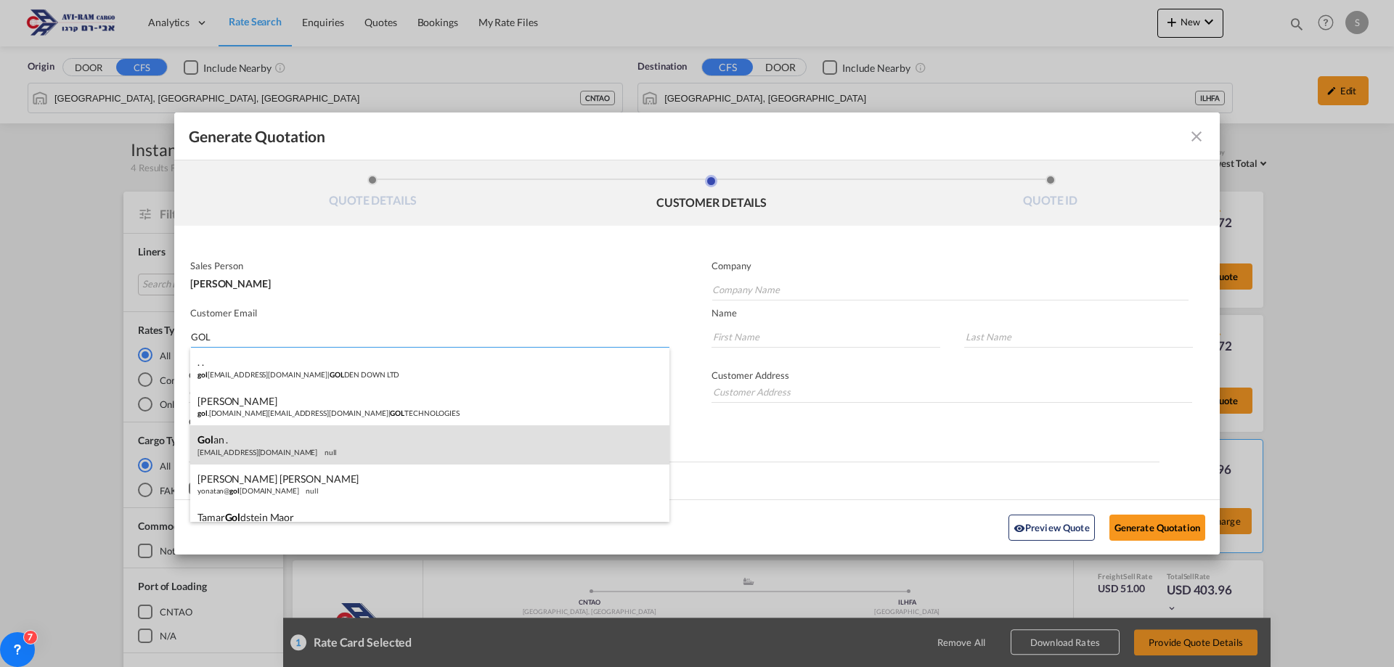
scroll to position [73, 0]
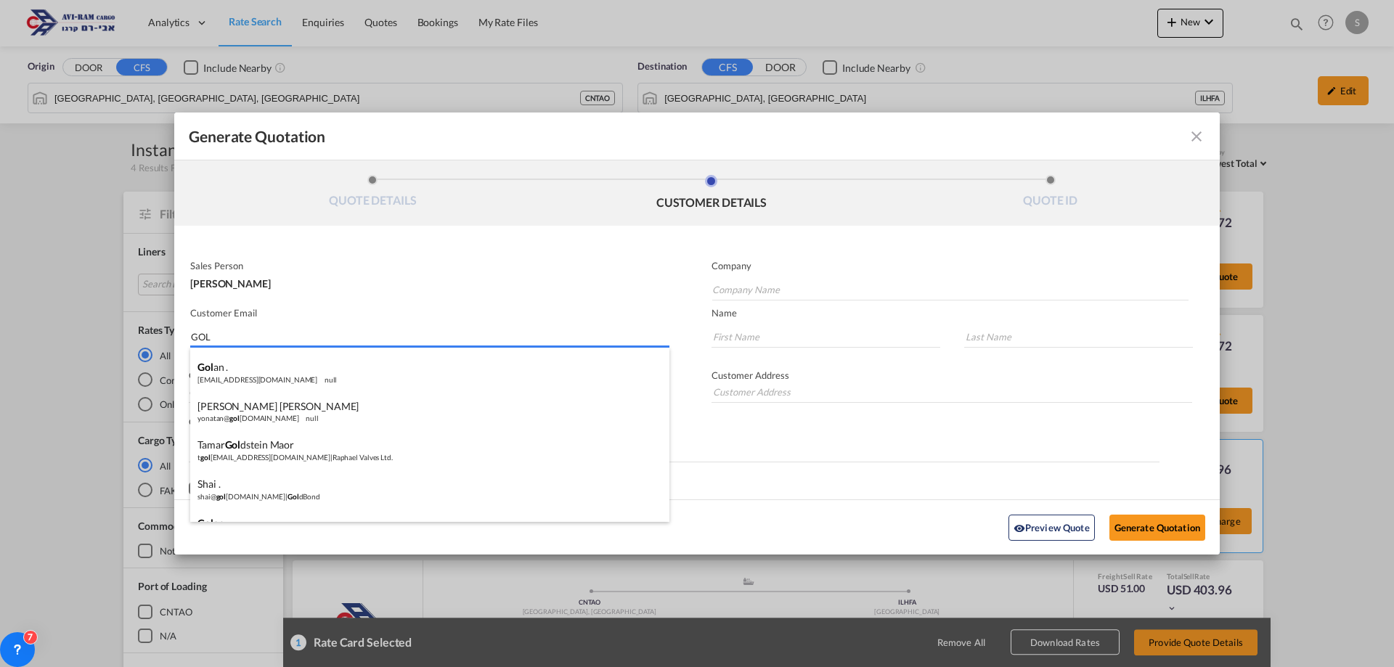
click at [249, 340] on input "GOL" at bounding box center [430, 337] width 479 height 22
drag, startPoint x: 249, startPoint y: 340, endPoint x: 198, endPoint y: 346, distance: 52.0
click at [198, 346] on md-autocomplete-wrap "GOL" at bounding box center [429, 333] width 479 height 29
paste input "[DOMAIN_NAME]"
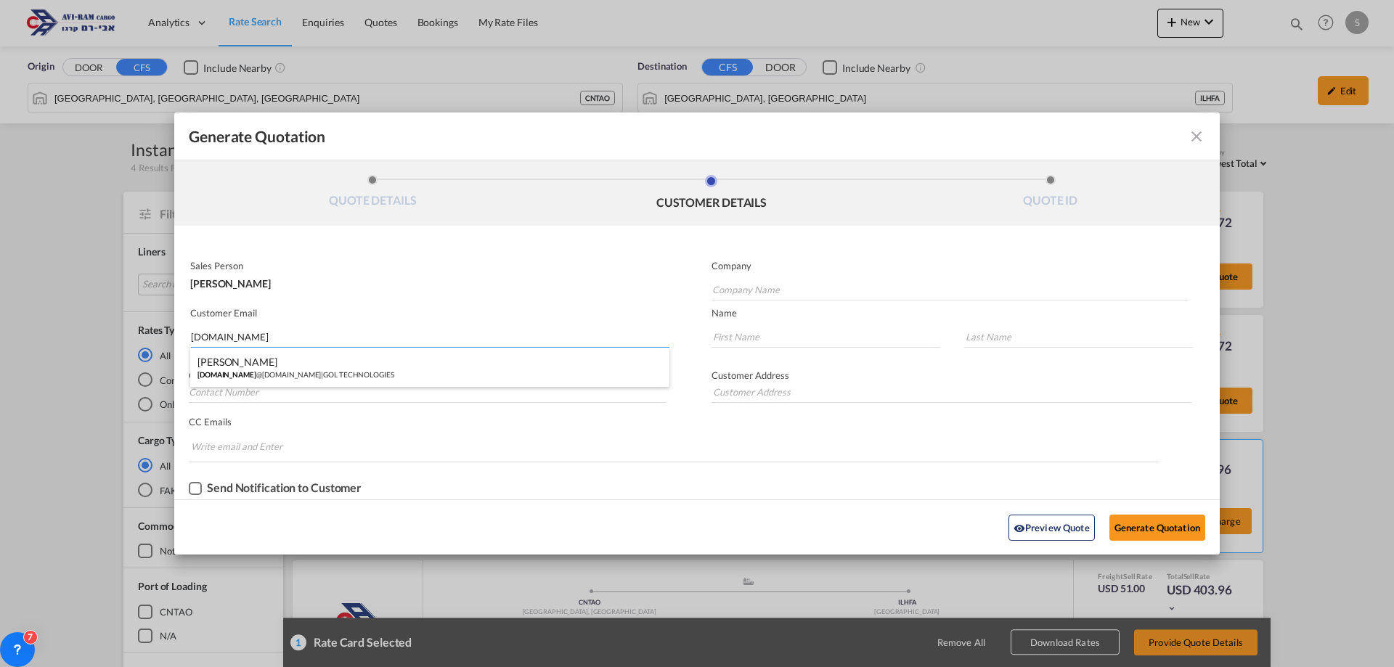
scroll to position [0, 0]
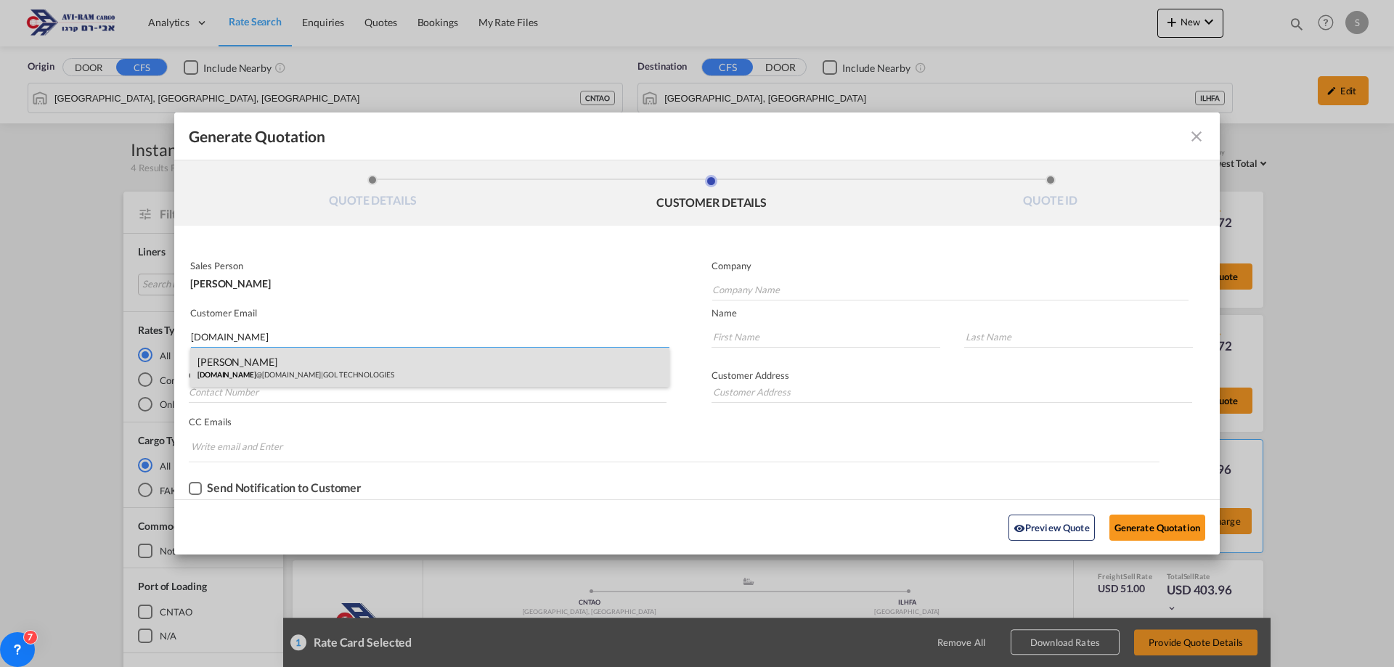
type input "[DOMAIN_NAME]"
click at [264, 370] on div "[PERSON_NAME] [DOMAIN_NAME] @[DOMAIN_NAME] | GOL TECHNOLOGIES" at bounding box center [429, 367] width 479 height 39
type input "GOL TECHNOLOGIES"
type input "[DOMAIN_NAME][EMAIL_ADDRESS][DOMAIN_NAME]"
type input "NISAN"
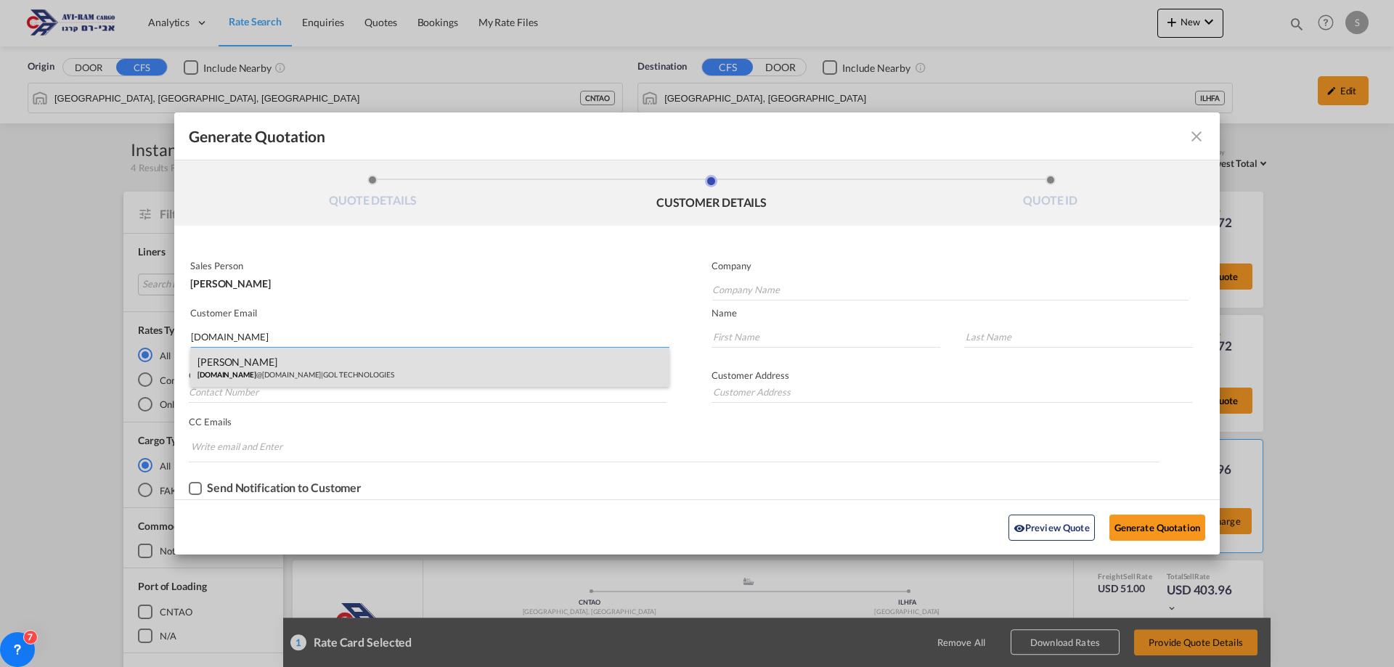
type input "YOELI"
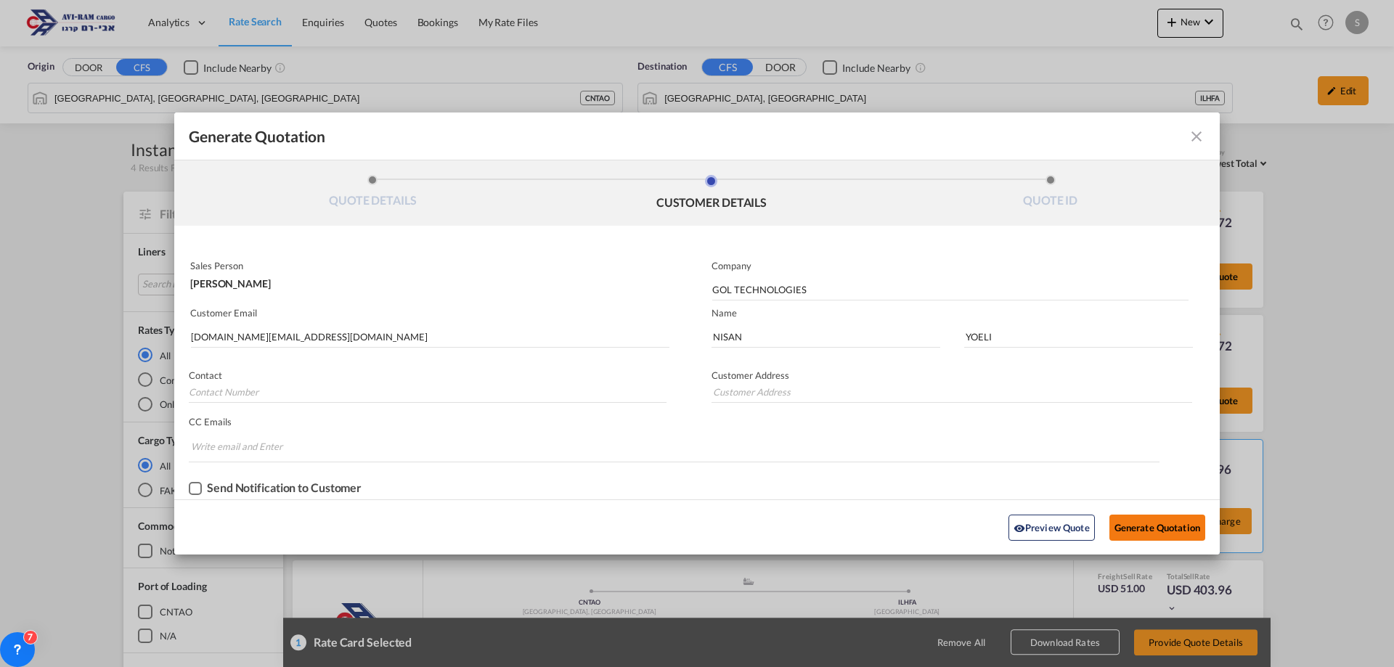
click at [1175, 529] on button "Generate Quotation" at bounding box center [1158, 528] width 96 height 26
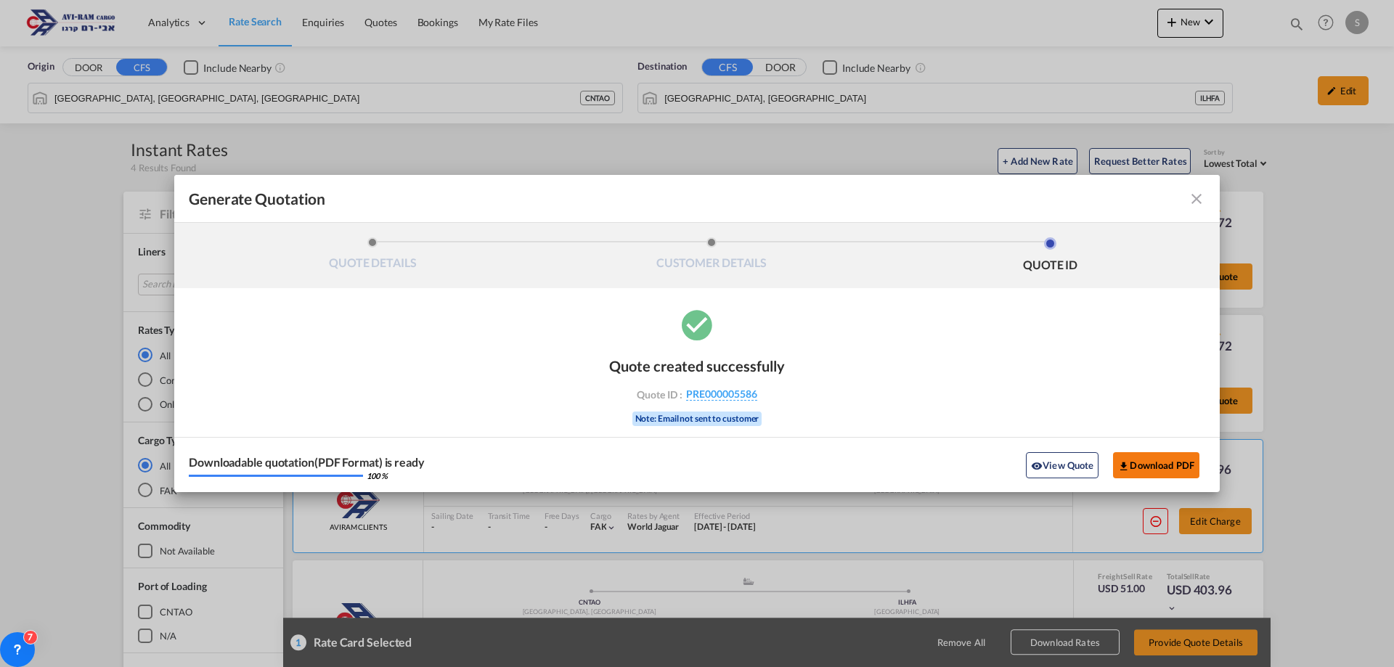
click at [1184, 464] on button "Download PDF" at bounding box center [1156, 465] width 86 height 26
click at [1194, 198] on md-icon "icon-close fg-AAA8AD cursor m-0" at bounding box center [1196, 198] width 17 height 17
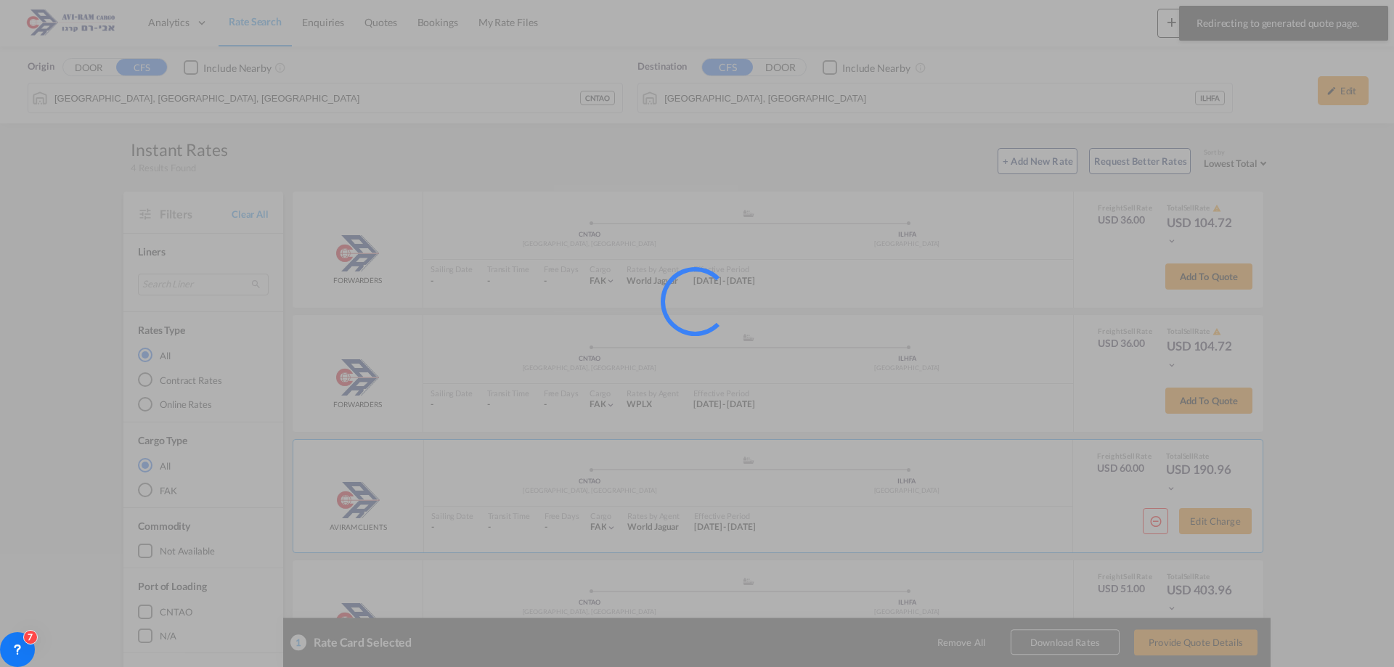
click at [264, 25] on div at bounding box center [697, 333] width 1394 height 667
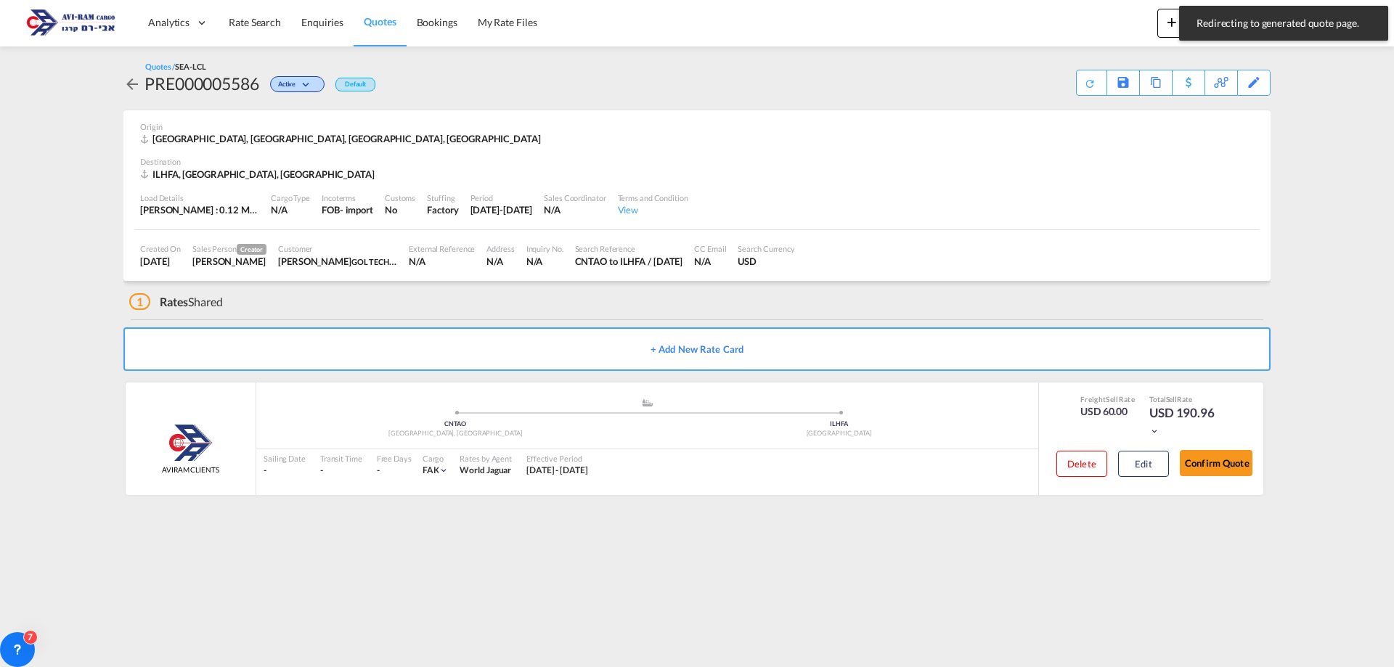
click at [264, 25] on span "Rate Search" at bounding box center [255, 22] width 52 height 12
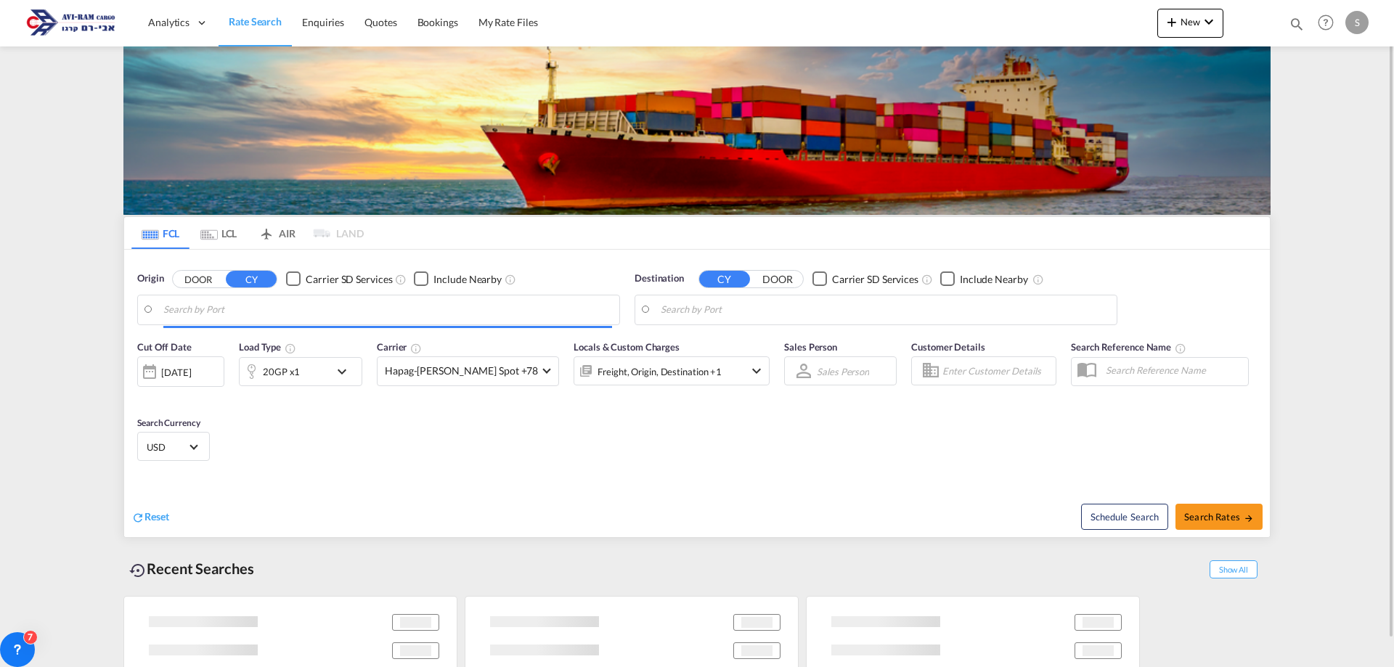
click at [214, 234] on md-icon "Use the left and right arrow keys to navigate between tabs" at bounding box center [208, 234] width 17 height 11
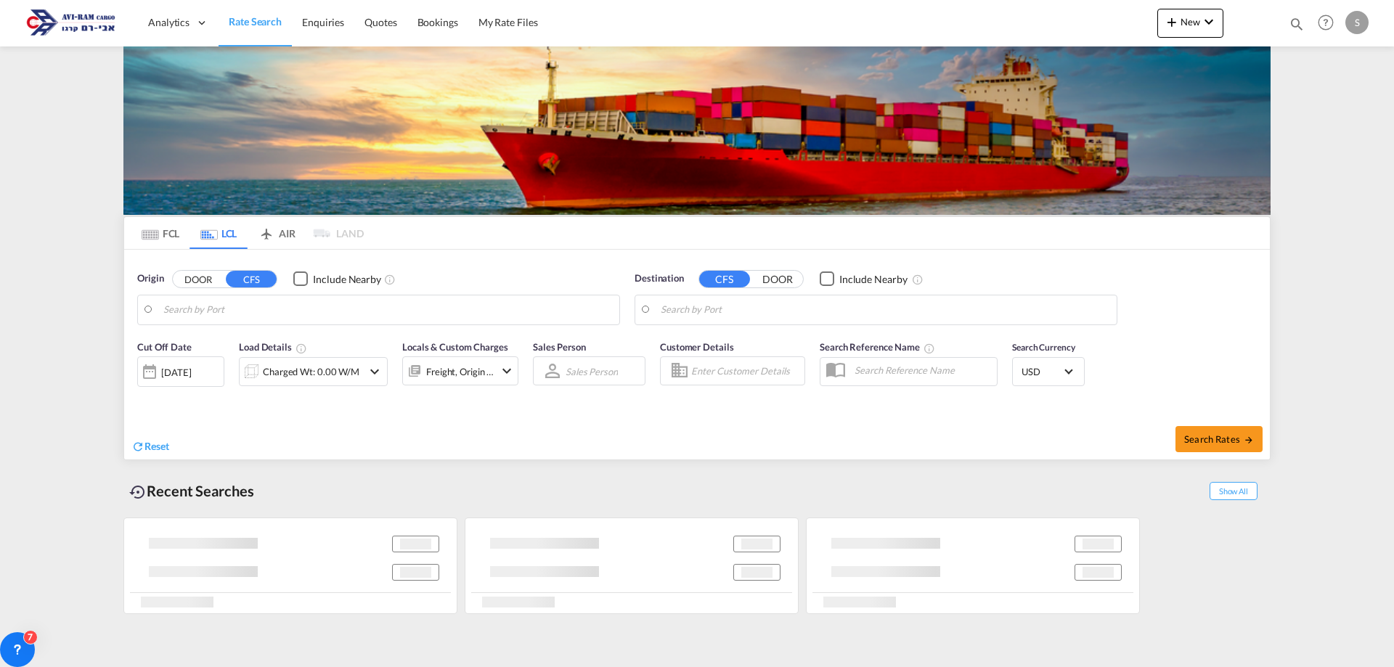
type input "[GEOGRAPHIC_DATA], [GEOGRAPHIC_DATA], [GEOGRAPHIC_DATA]"
type input "[GEOGRAPHIC_DATA], [GEOGRAPHIC_DATA]"
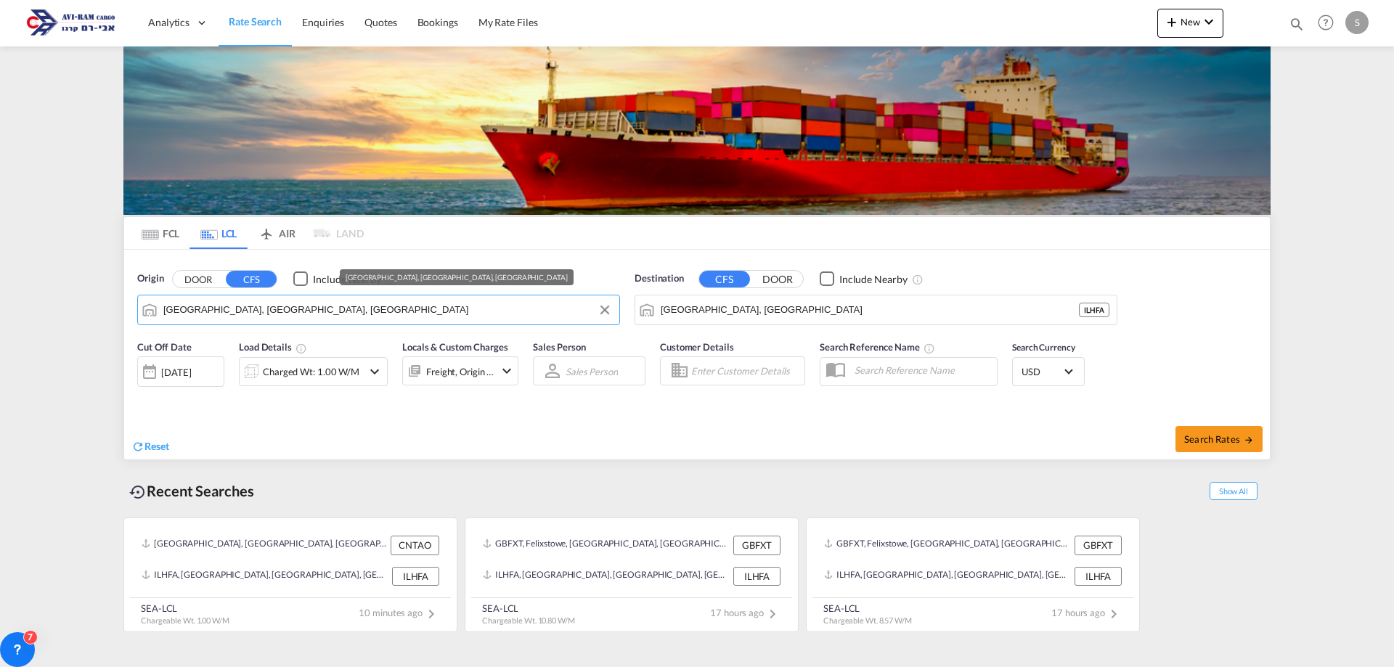
click at [245, 309] on input "[GEOGRAPHIC_DATA], [GEOGRAPHIC_DATA], [GEOGRAPHIC_DATA]" at bounding box center [387, 310] width 449 height 22
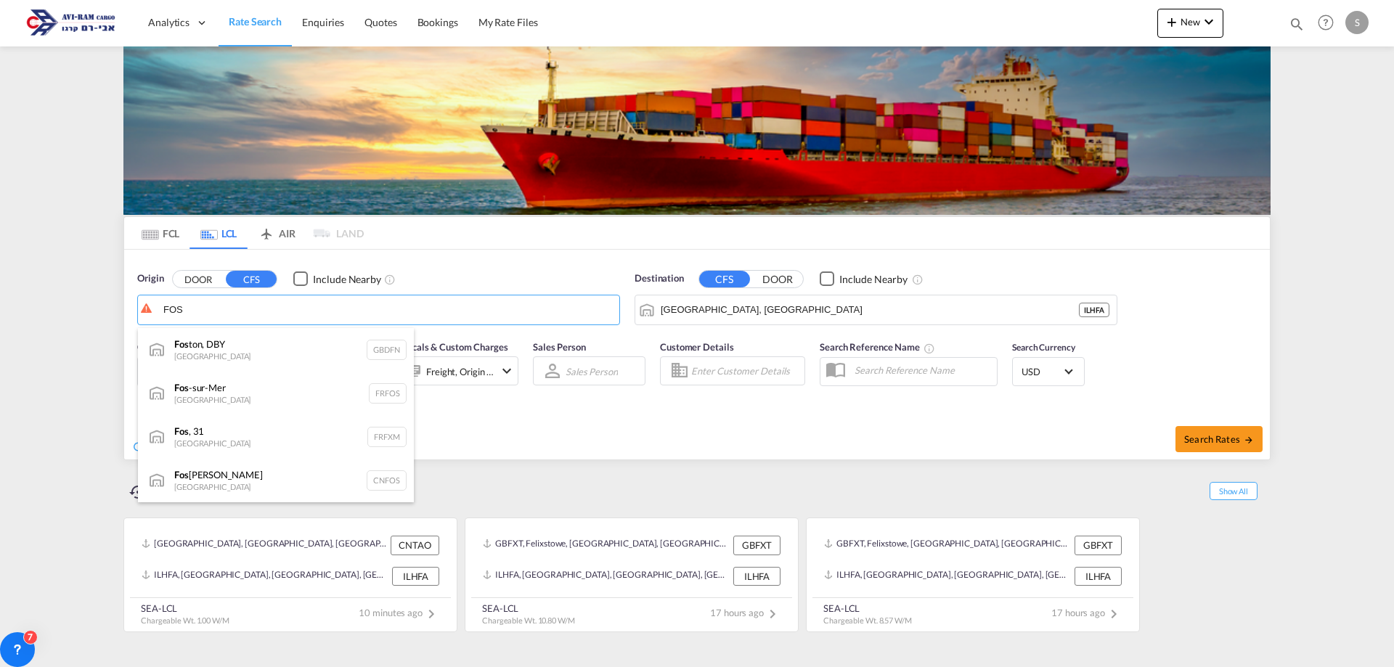
drag, startPoint x: 225, startPoint y: 392, endPoint x: 228, endPoint y: 385, distance: 7.8
click at [224, 391] on div "Fos -sur-Mer [GEOGRAPHIC_DATA] FRFOS" at bounding box center [276, 394] width 276 height 44
type input "Fos-[GEOGRAPHIC_DATA], [GEOGRAPHIC_DATA]"
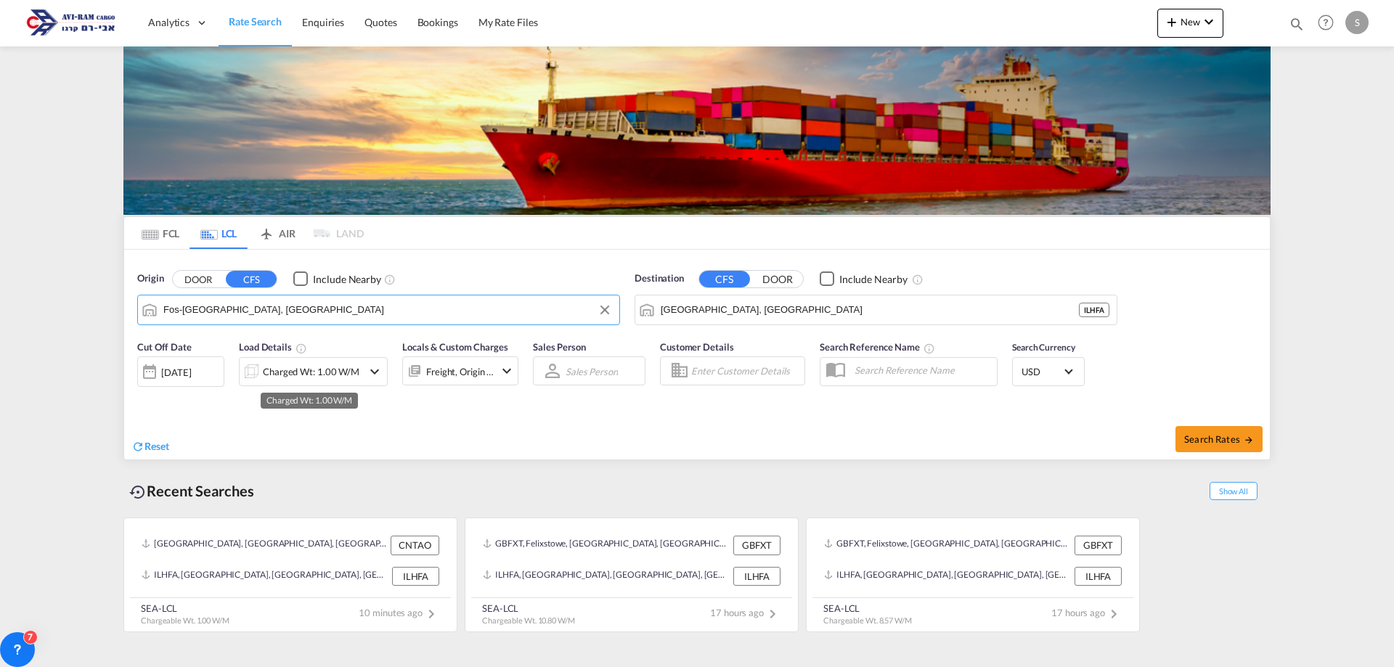
click at [342, 373] on div "Charged Wt: 1.00 W/M" at bounding box center [311, 372] width 97 height 20
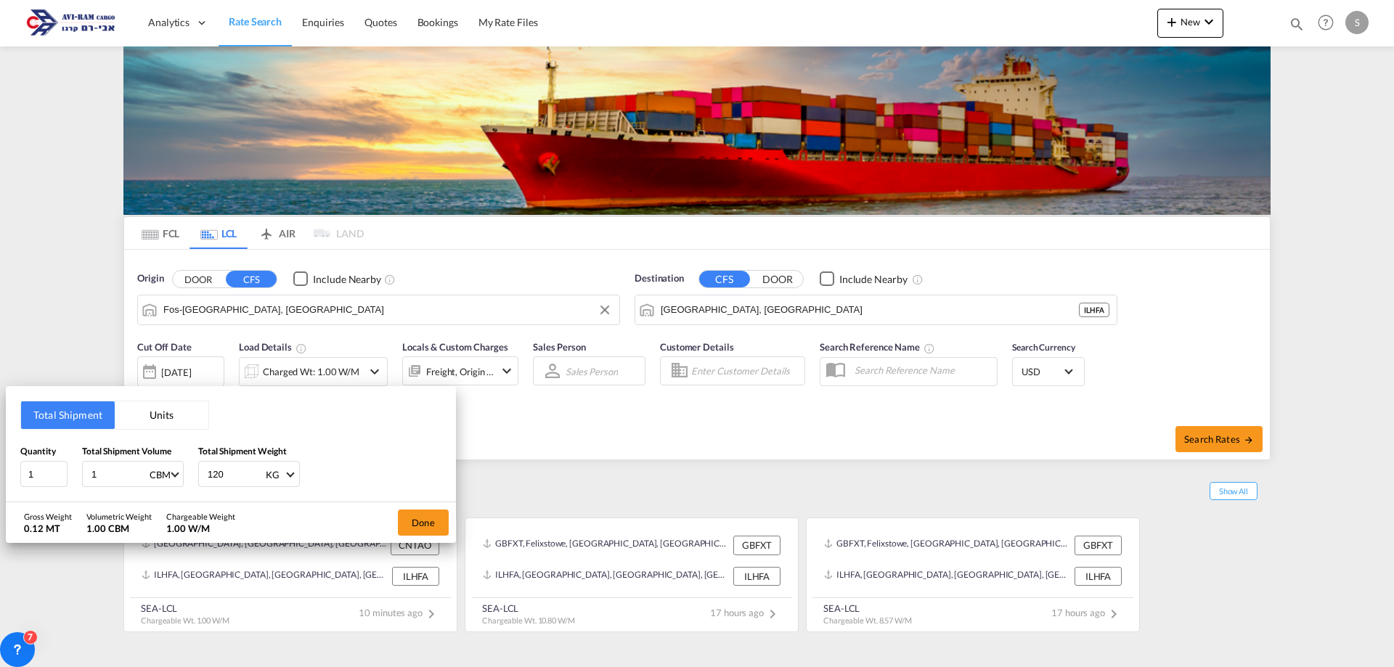
drag, startPoint x: 104, startPoint y: 471, endPoint x: 85, endPoint y: 468, distance: 19.1
click at [85, 468] on div "1 CBM CBM CFT" at bounding box center [133, 474] width 102 height 26
type input "3.633"
click at [216, 479] on input "120" at bounding box center [235, 474] width 58 height 25
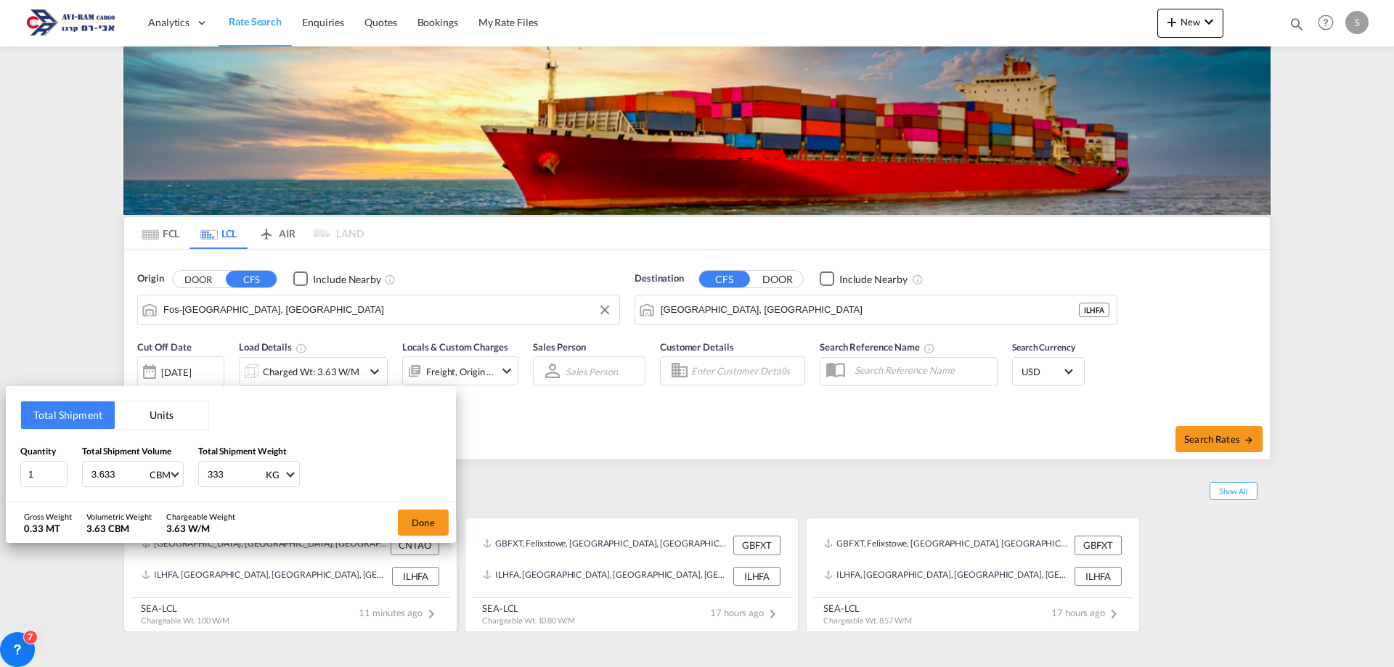
type input "333"
click at [416, 526] on button "Done" at bounding box center [423, 523] width 51 height 26
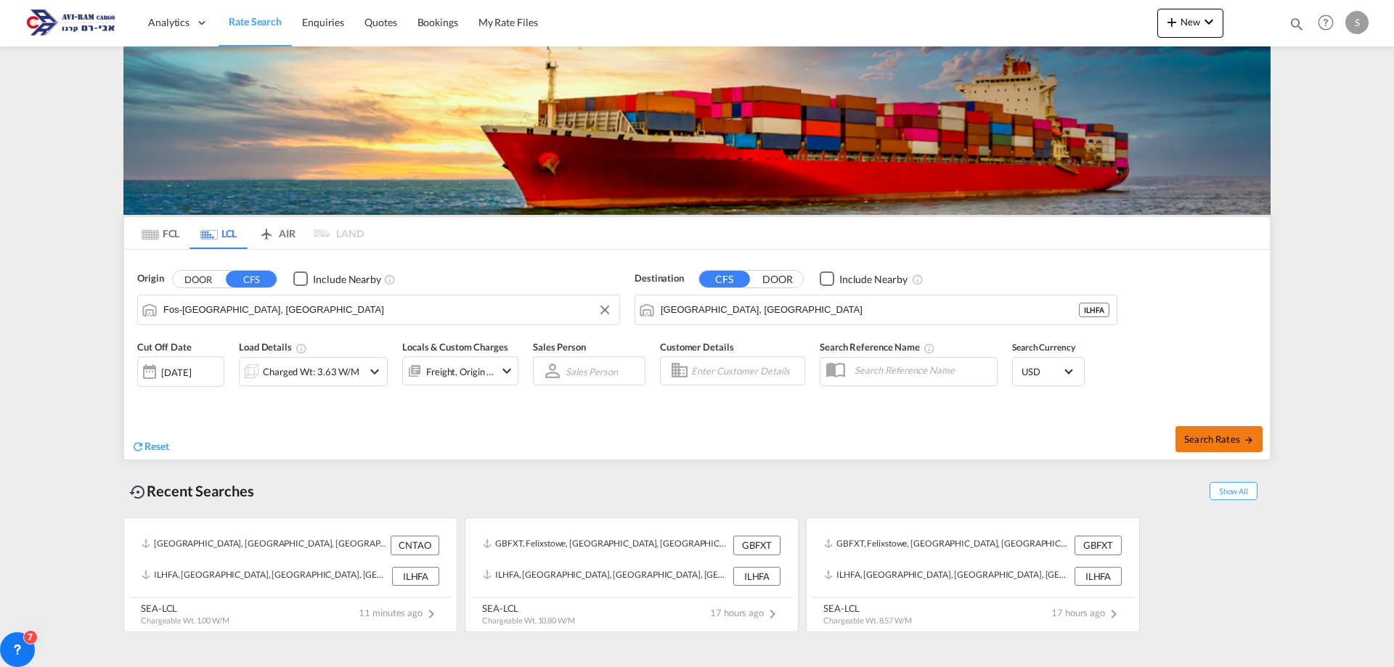
click at [1222, 439] on span "Search Rates" at bounding box center [1219, 440] width 70 height 12
type input "FRFOS to ILHFA / [DATE]"
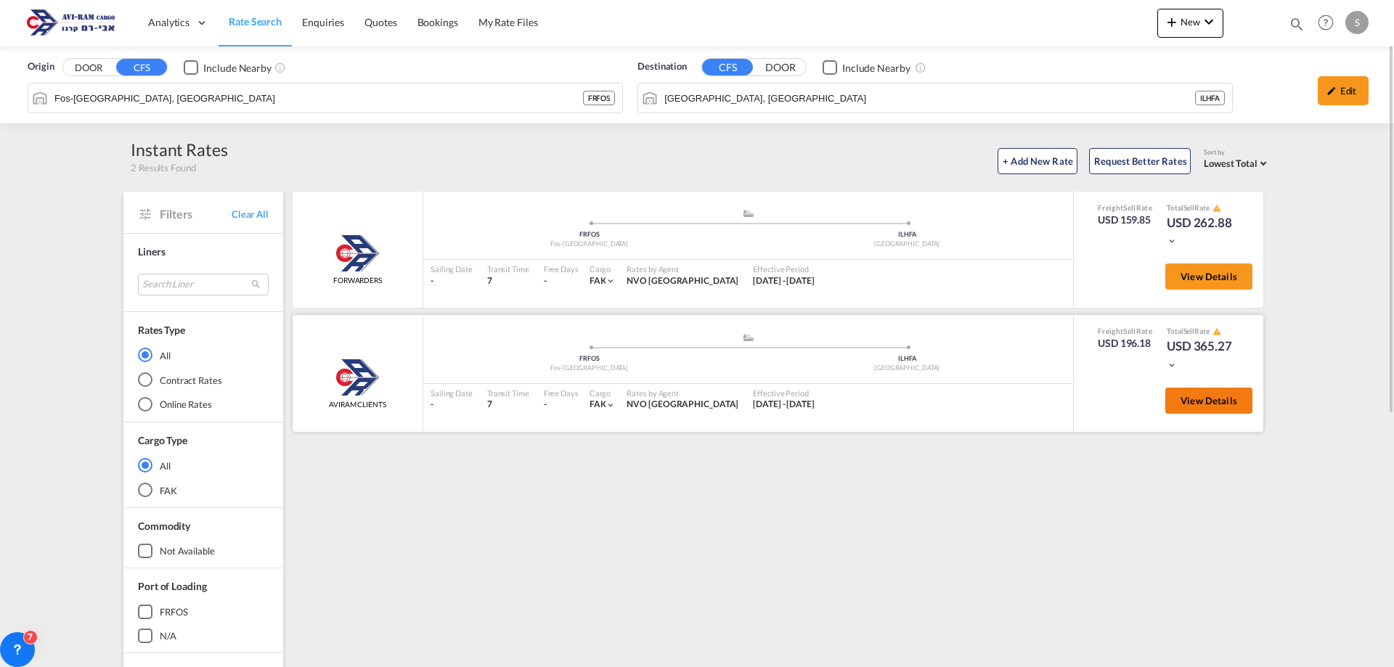
click at [1202, 399] on span "View Details" at bounding box center [1209, 401] width 57 height 12
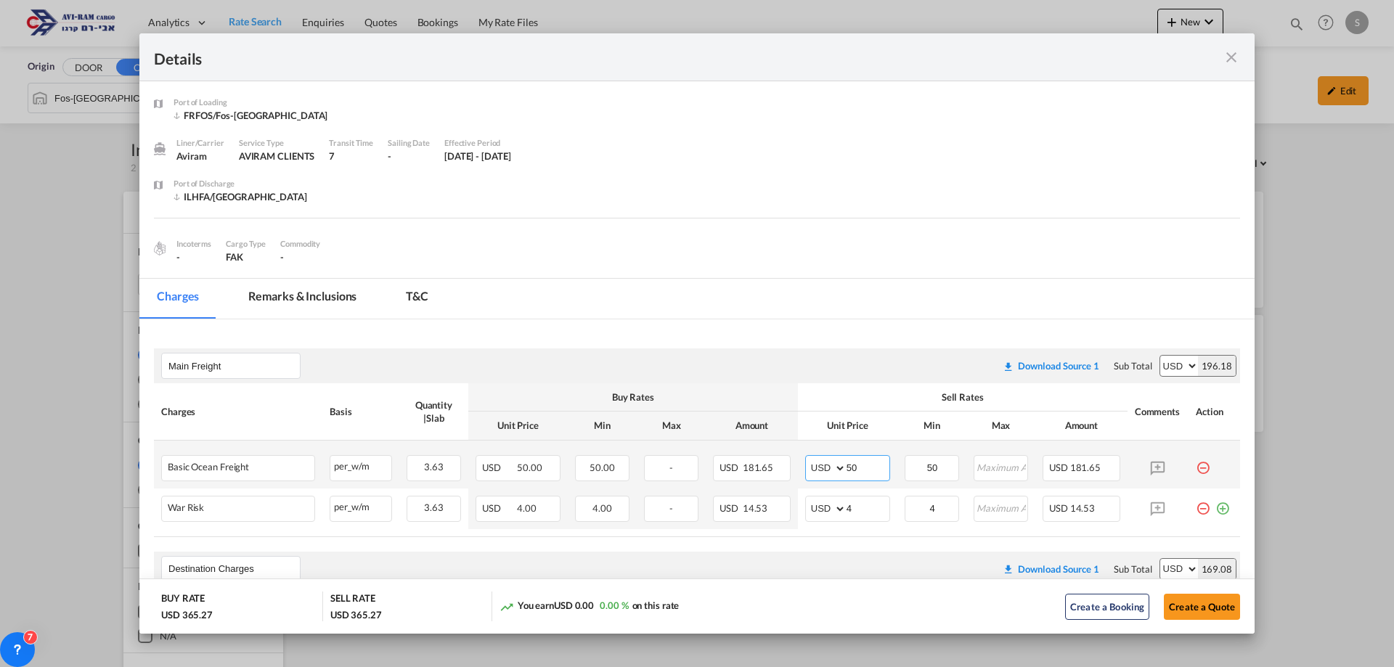
click at [847, 465] on input "50" at bounding box center [868, 467] width 43 height 22
type input "40"
click at [817, 299] on md-tabs-canvas "Charges Remarks & Inclusions T&C Charges Remarks & Inclusions T&C" at bounding box center [696, 299] width 1115 height 40
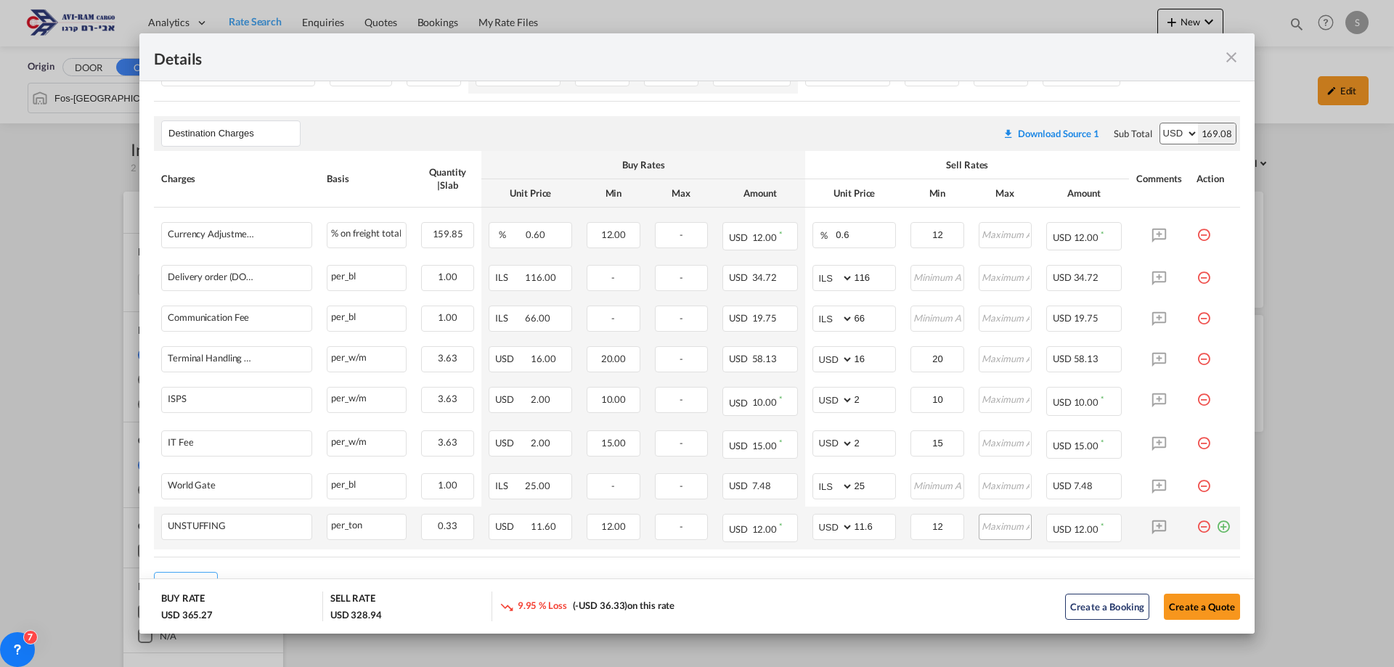
scroll to position [500, 0]
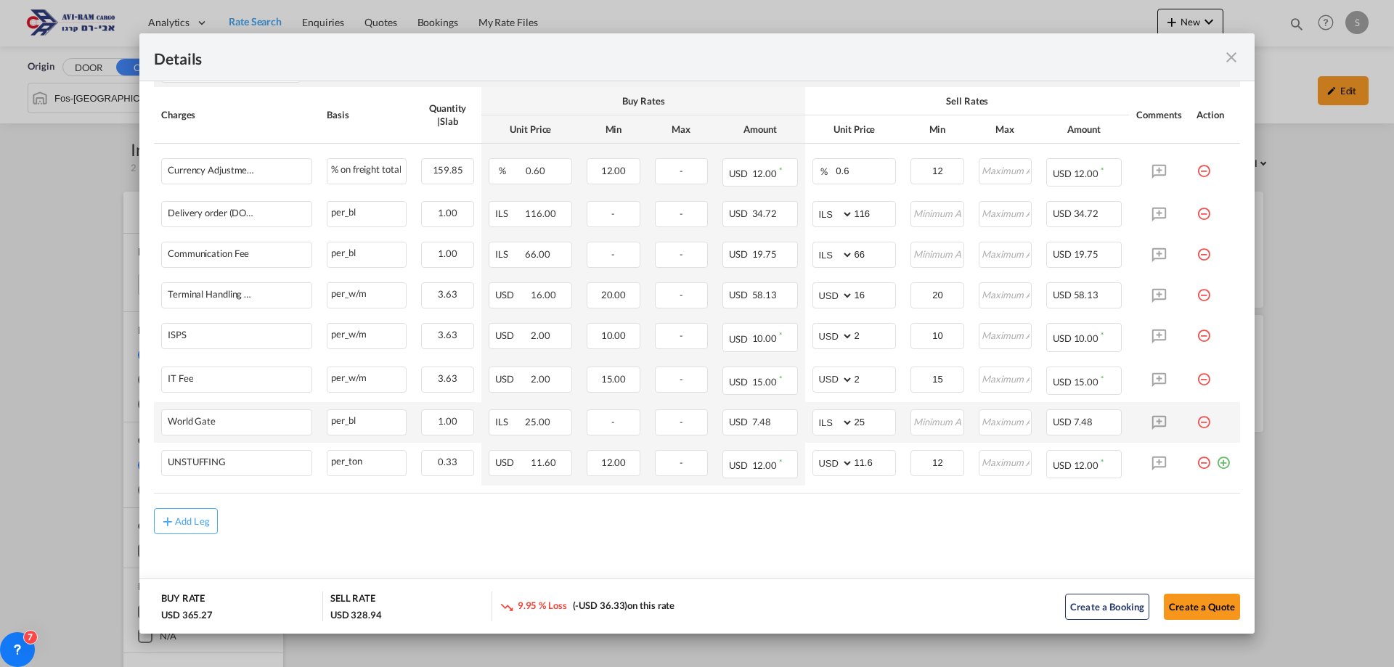
click at [1197, 420] on md-icon "icon-minus-circle-outline red-400-fg pt-7" at bounding box center [1204, 417] width 15 height 15
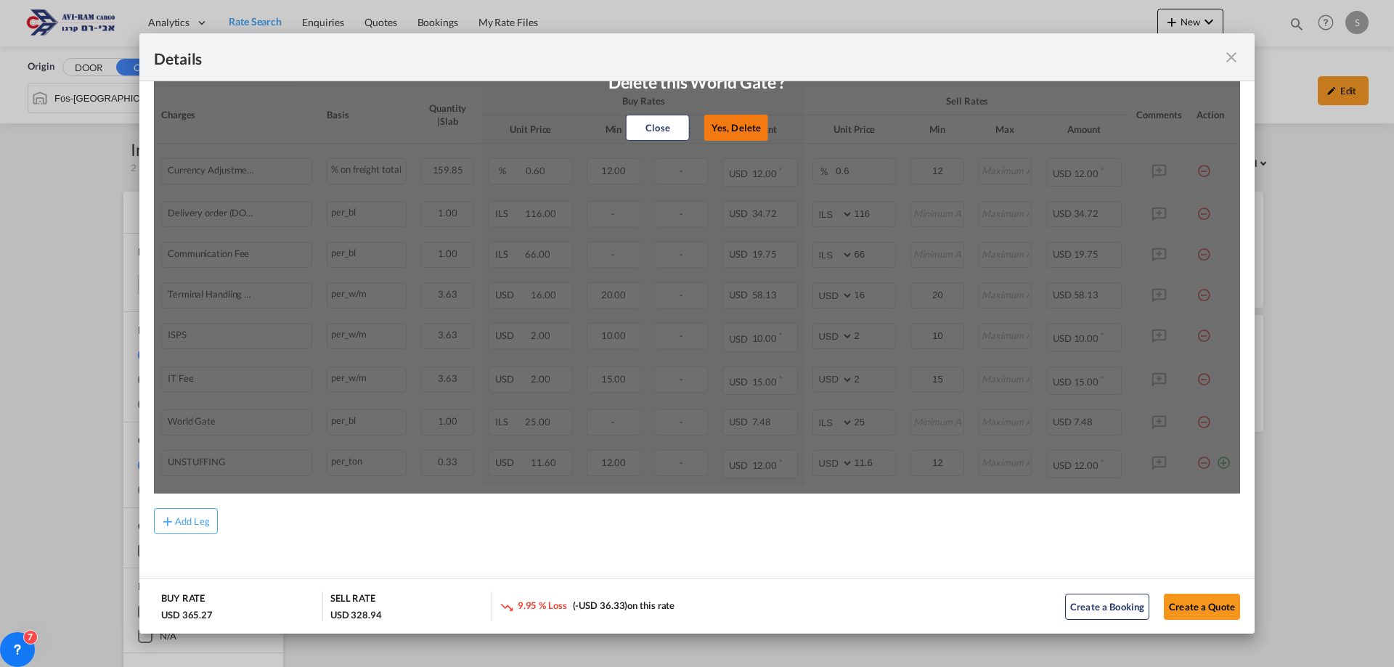
click at [741, 129] on button "Yes, Delete" at bounding box center [736, 128] width 64 height 26
select select "string:USD"
type input "11.6"
type input "12"
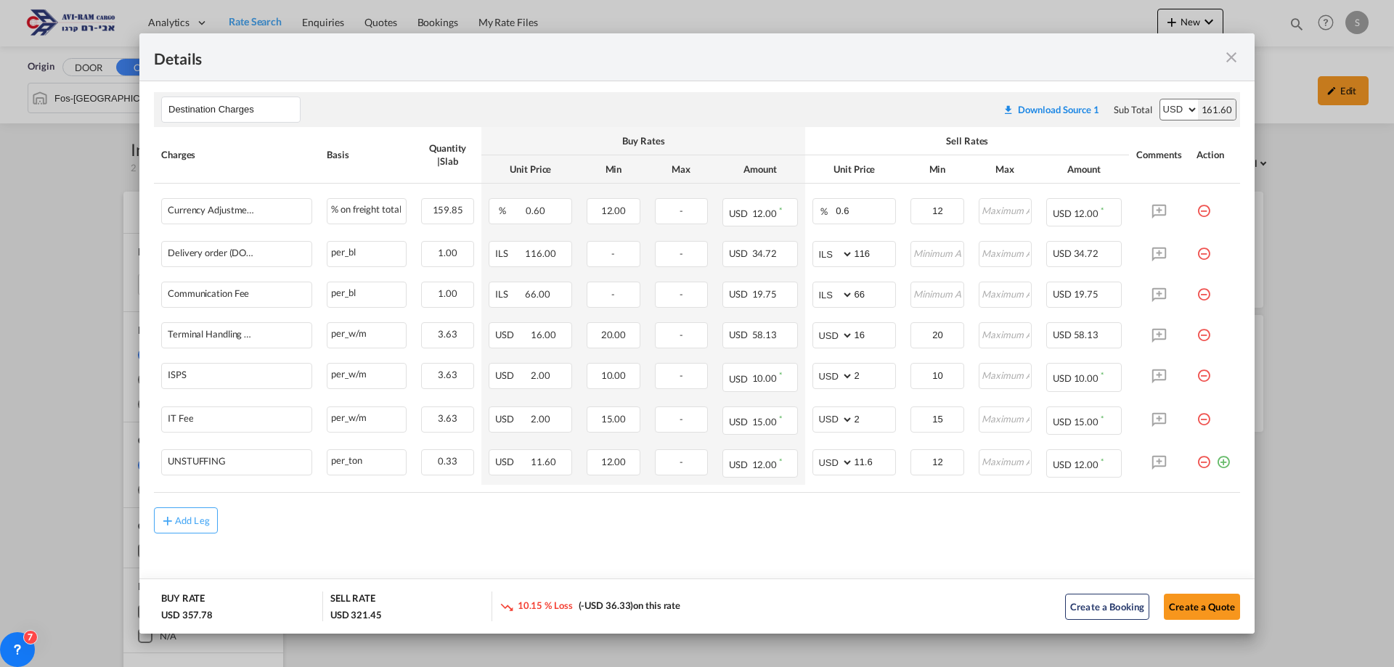
scroll to position [459, 0]
click at [1204, 616] on button "Create a Quote" at bounding box center [1202, 607] width 76 height 26
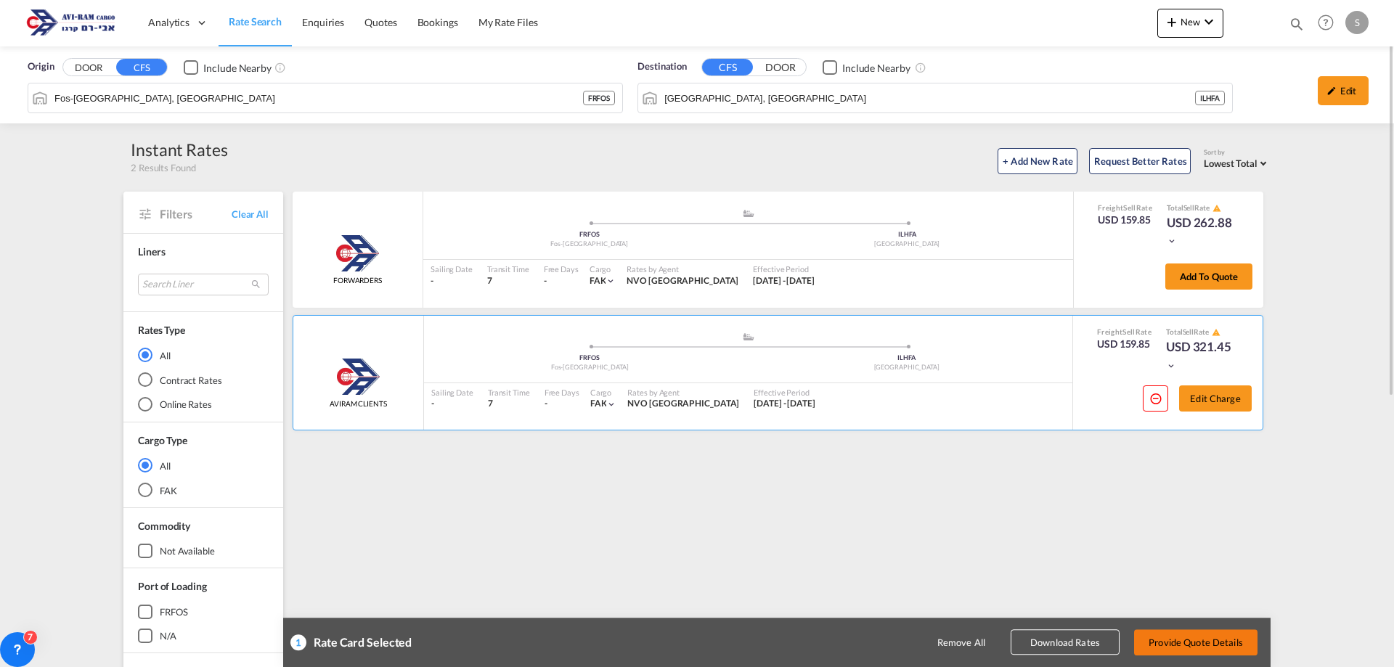
click at [1194, 646] on button "Provide Quote Details" at bounding box center [1195, 643] width 123 height 26
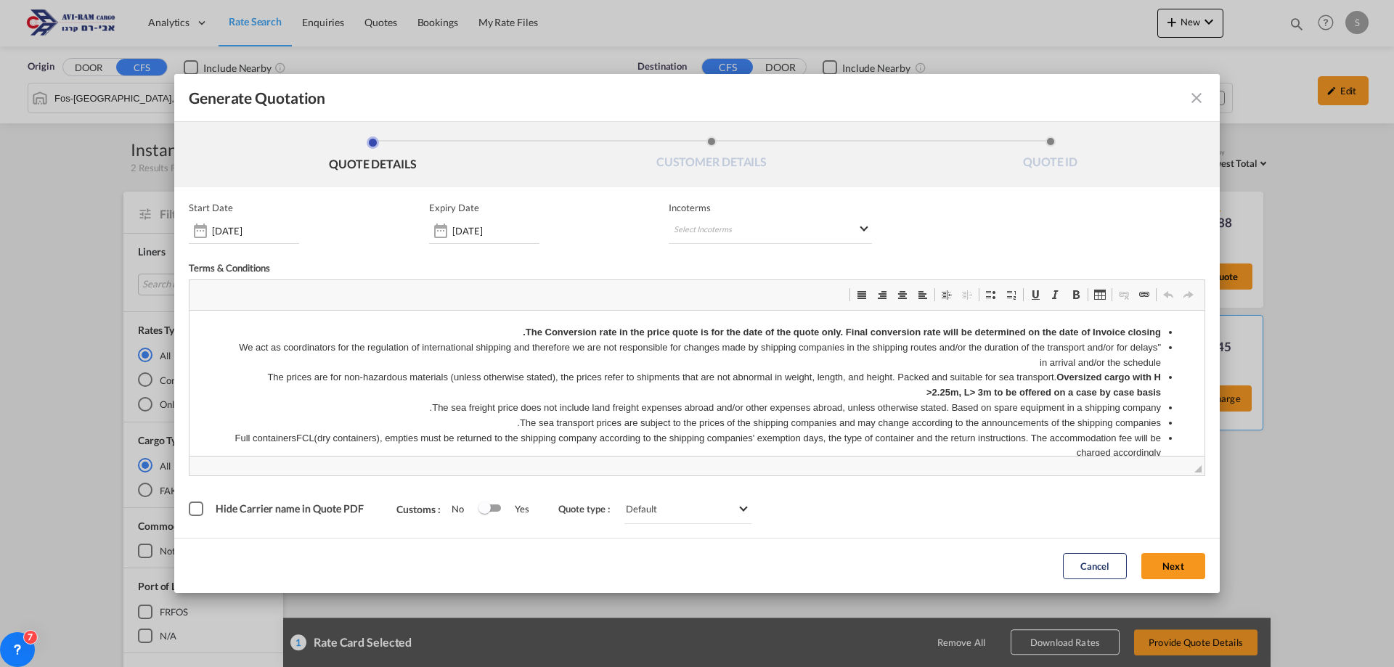
scroll to position [0, 0]
click at [685, 229] on md-select "Select Incoterms CFR - import Cost and Freight CPT - export Carrier Paid to CIP…" at bounding box center [770, 231] width 203 height 26
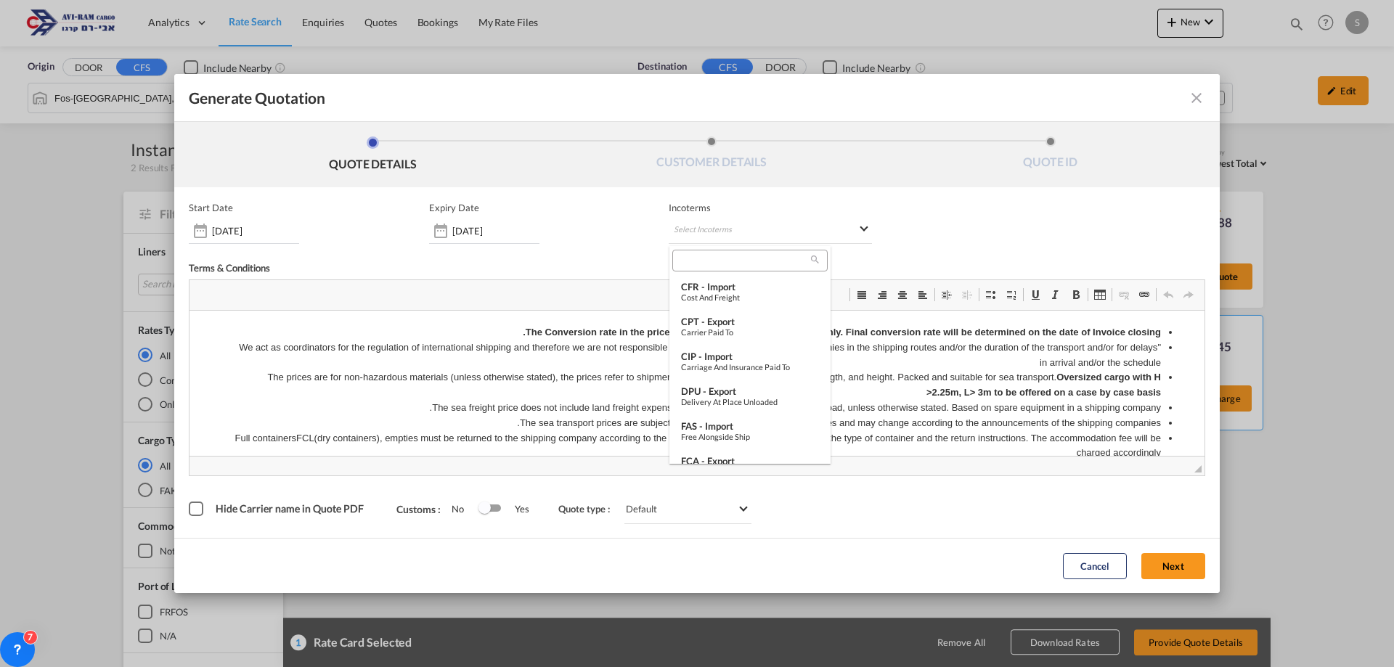
click at [696, 256] on input "search" at bounding box center [744, 260] width 134 height 13
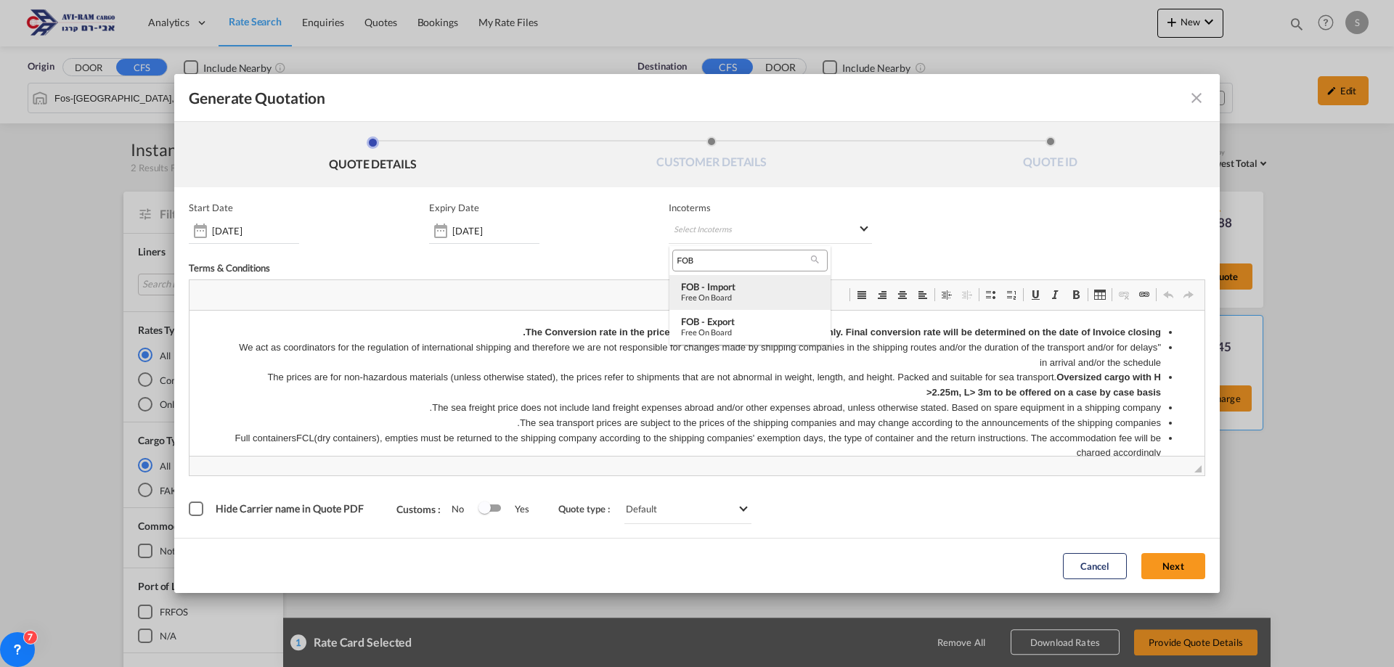
type input "FOB"
click at [708, 290] on div "FOB - import" at bounding box center [750, 287] width 138 height 12
click at [1176, 566] on button "Next" at bounding box center [1173, 566] width 64 height 26
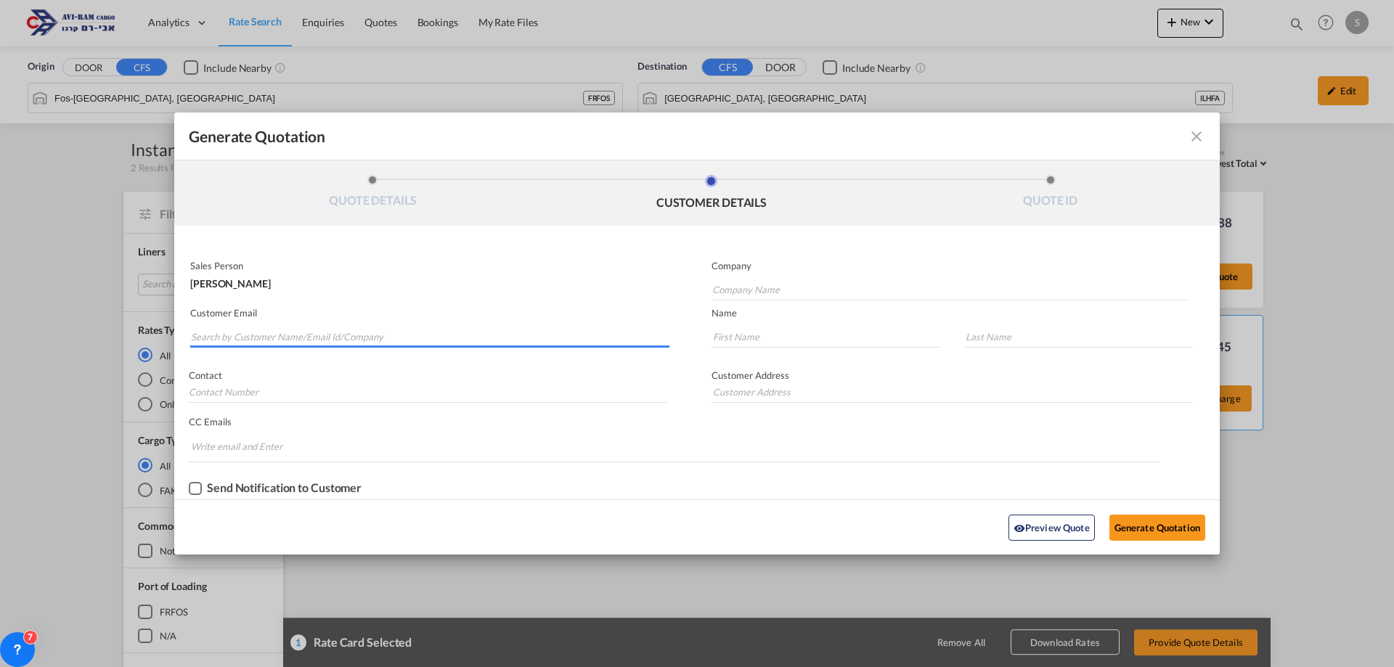
click at [223, 330] on input "Search by Customer Name/Email Id/Company" at bounding box center [430, 337] width 479 height 22
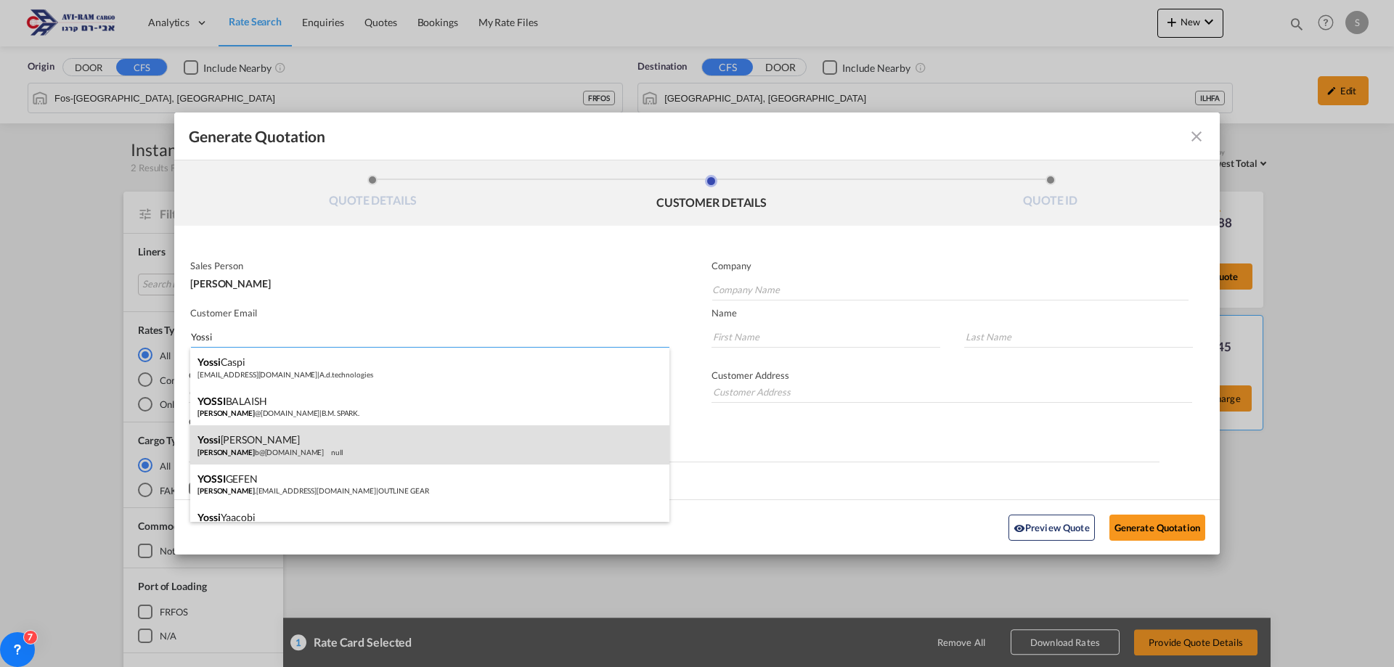
type input "Yossi"
click at [252, 402] on div "[PERSON_NAME] @[DOMAIN_NAME] | B.M. SPARK." at bounding box center [429, 406] width 479 height 39
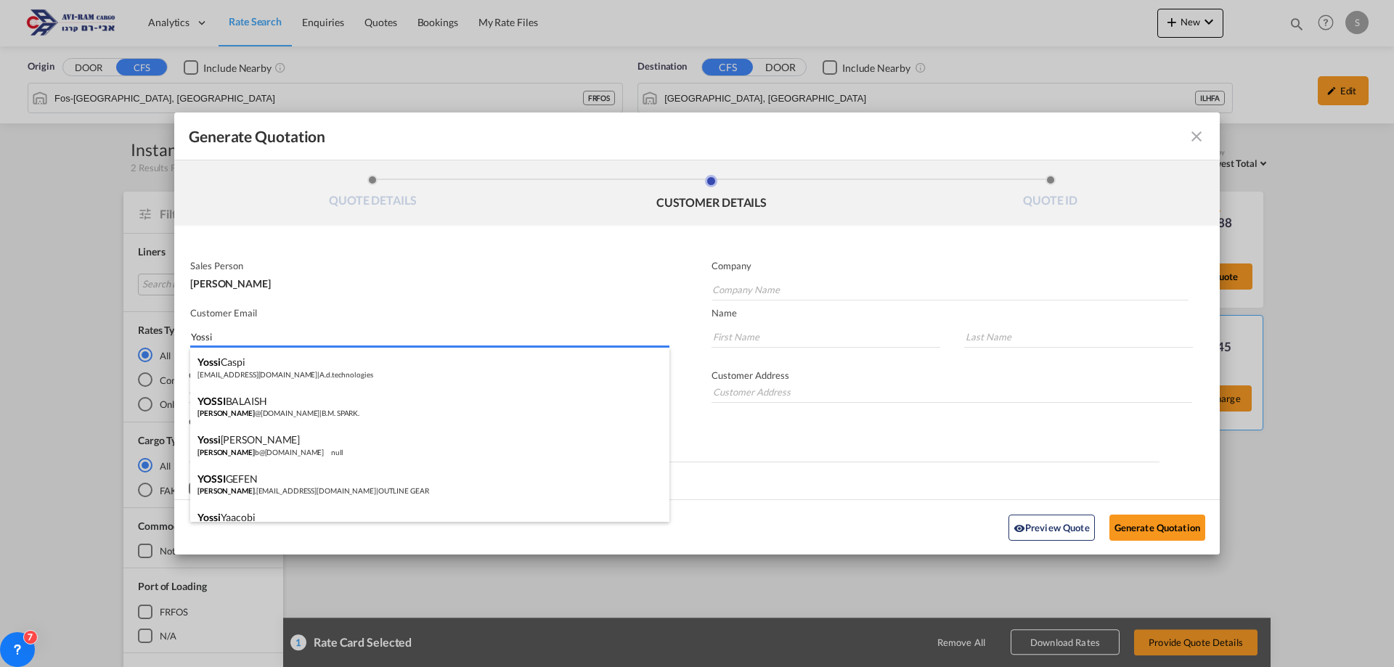
type input "B.M. SPARK."
type input "[EMAIL_ADDRESS][DOMAIN_NAME]"
type input "YOSSI"
type input "BALAISH"
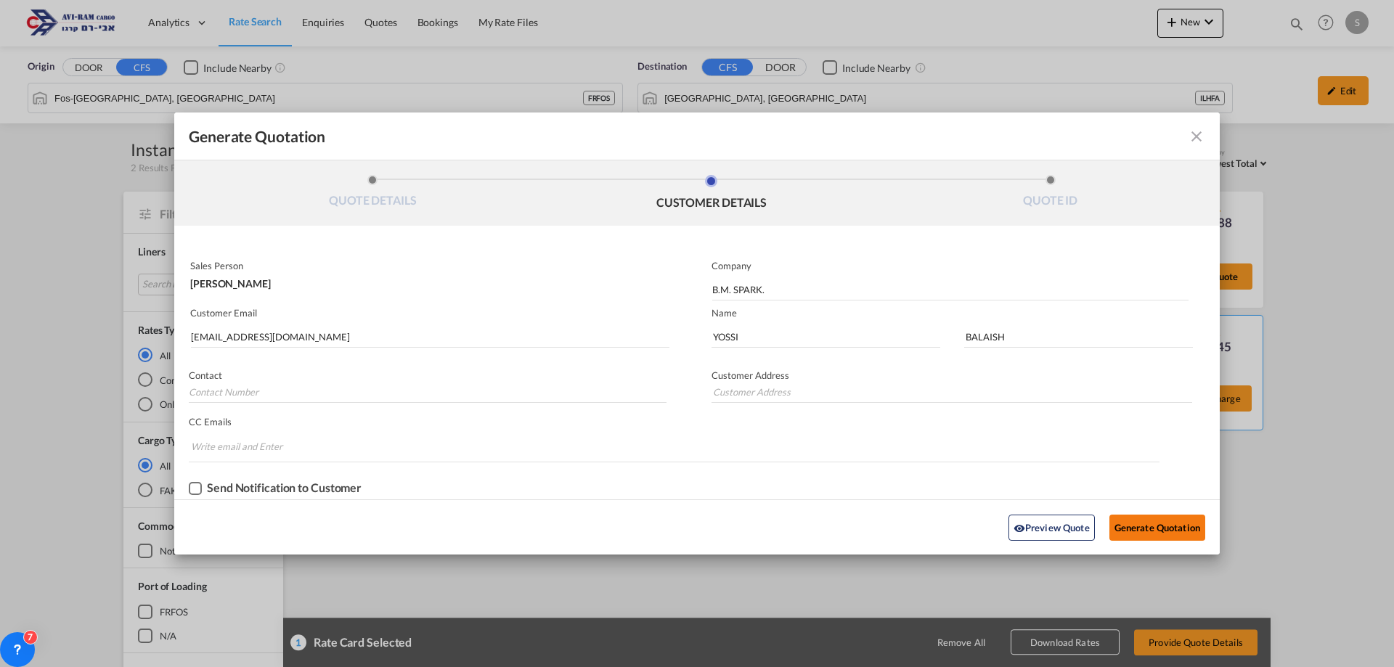
click at [1167, 531] on button "Generate Quotation" at bounding box center [1158, 528] width 96 height 26
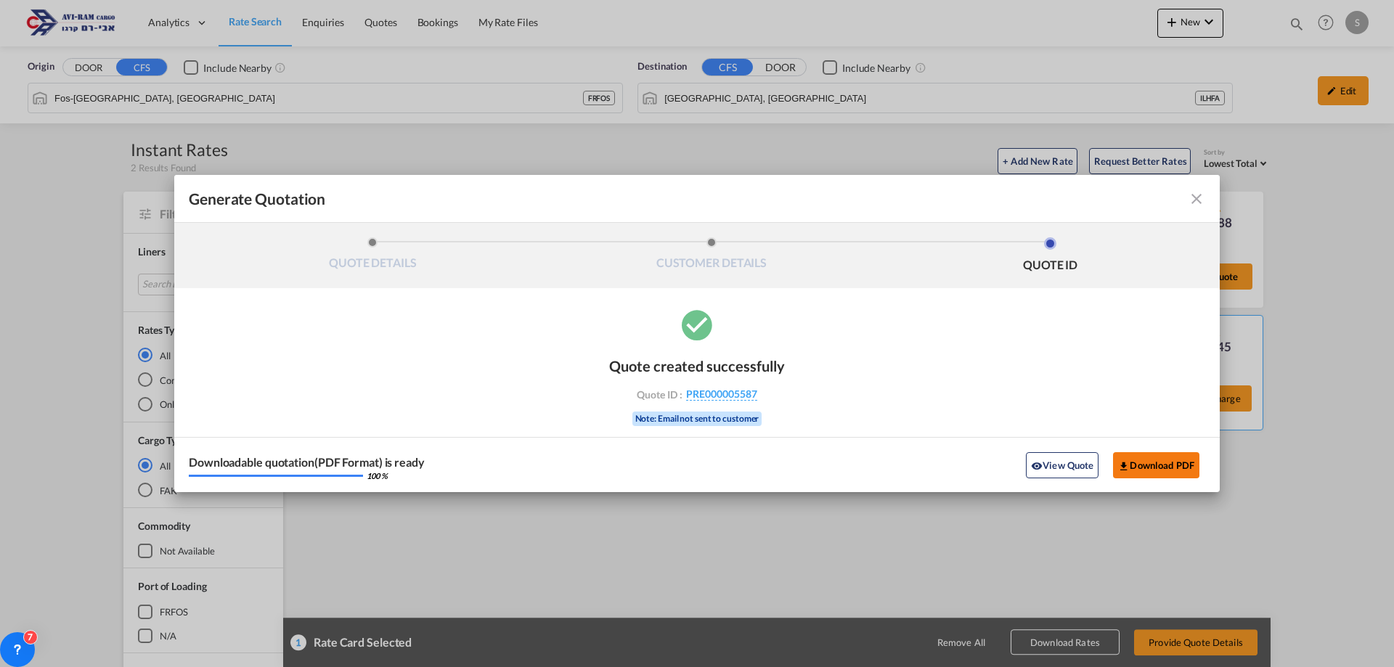
click at [1154, 465] on button "Download PDF" at bounding box center [1156, 465] width 86 height 26
